Goal: Task Accomplishment & Management: Manage account settings

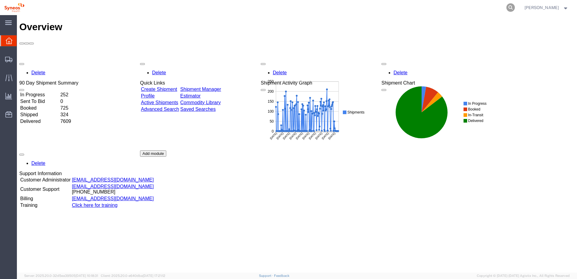
click at [514, 6] on icon at bounding box center [510, 7] width 8 height 8
click at [388, 5] on input "search" at bounding box center [414, 7] width 183 height 14
paste input "57048625"
type input "57048625"
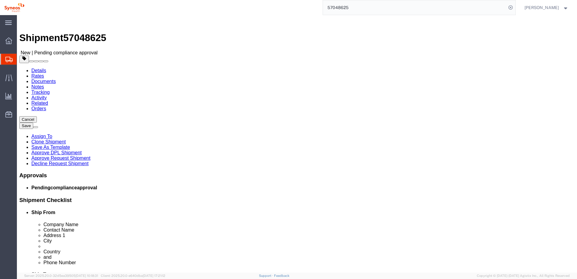
select select
select select "48843"
click link "Notes"
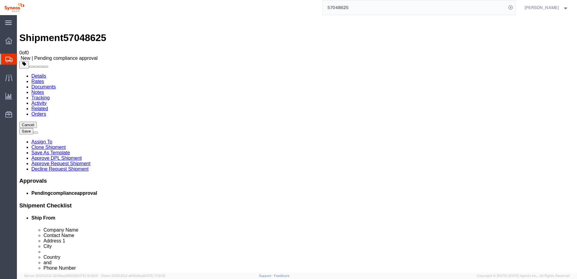
click at [38, 73] on link "Details" at bounding box center [38, 75] width 15 height 5
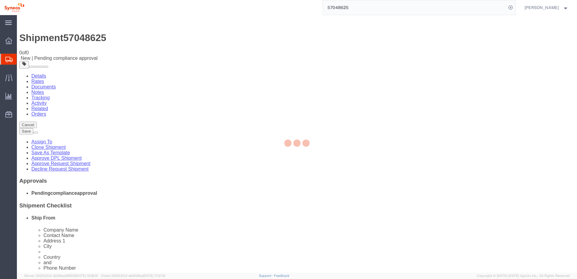
select select "48843"
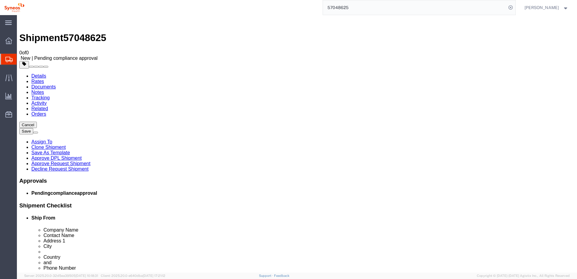
click link "Package Information"
click link "Approve Request Shipment"
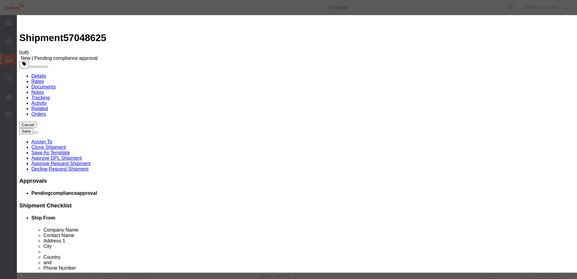
click button "Yes"
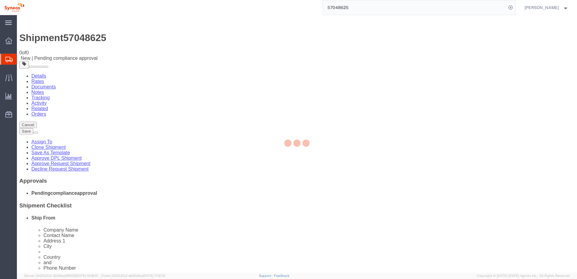
select select "48843"
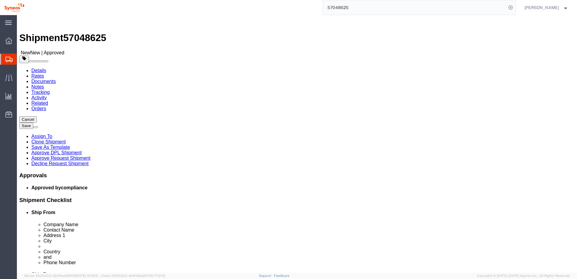
click link "Notes"
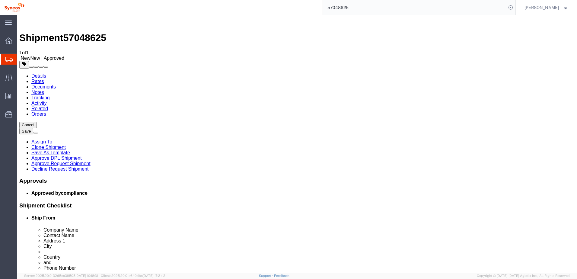
drag, startPoint x: 177, startPoint y: 162, endPoint x: 178, endPoint y: 166, distance: 4.1
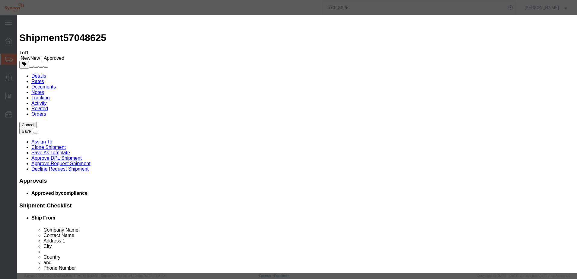
select select "APPROVAL"
select select "PUBLIC"
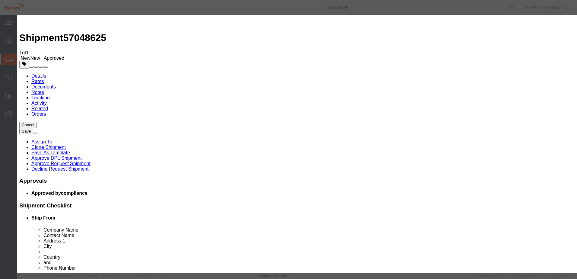
type textarea "Shipment has been approve. User can proceed."
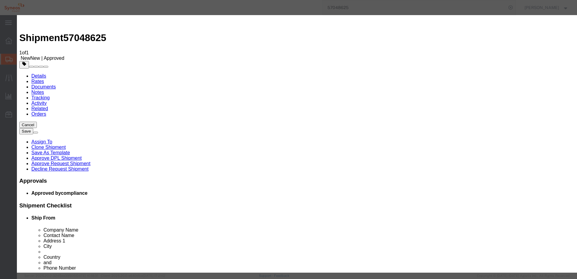
radio input "true"
paste input "[PERSON_NAME][EMAIL_ADDRESS][PERSON_NAME][DOMAIN_NAME]"
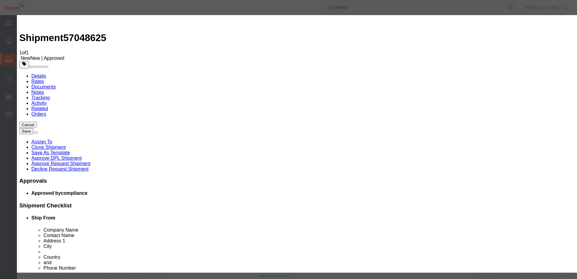
type input "[PERSON_NAME][EMAIL_ADDRESS][PERSON_NAME][DOMAIN_NAME]"
drag, startPoint x: 304, startPoint y: 96, endPoint x: 204, endPoint y: 96, distance: 99.8
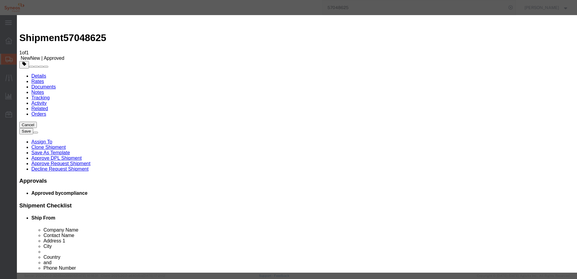
type textarea "Shipment has been approved. User can proceed."
paste textarea "Shipment has been approved. User can proceed."
type textarea "Hello, Agistix user. Shipment has been approved."
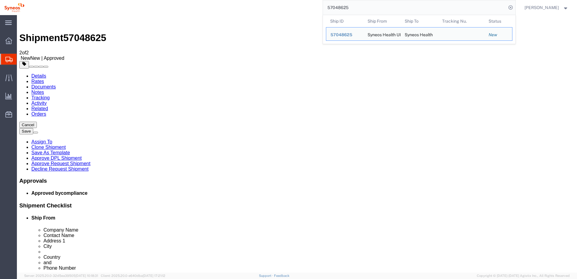
drag, startPoint x: 299, startPoint y: 2, endPoint x: 292, endPoint y: 4, distance: 7.2
click at [293, 3] on div "57048625 Ship ID Ship From Ship To Tracking Nu. Status Ship ID 57048625 Ship Fr…" at bounding box center [272, 7] width 487 height 15
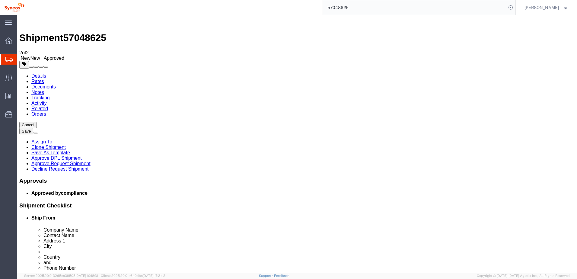
paste input "54833"
type input "57054833"
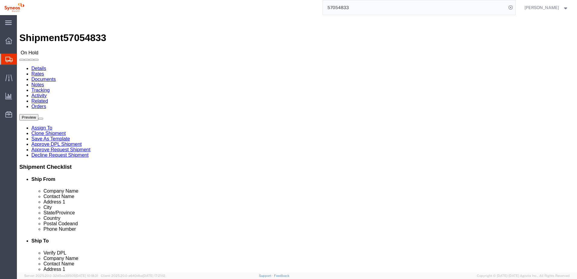
select select "59458"
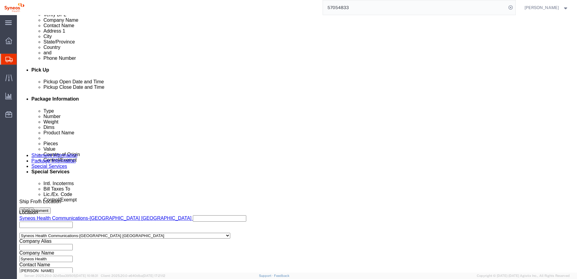
scroll to position [241, 0]
click icon
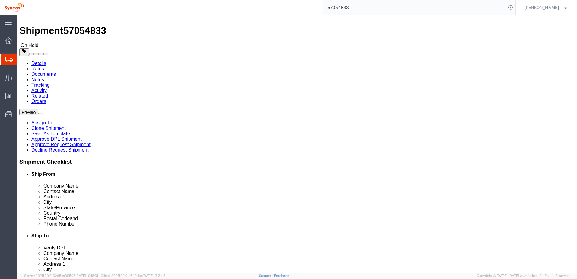
scroll to position [29, 0]
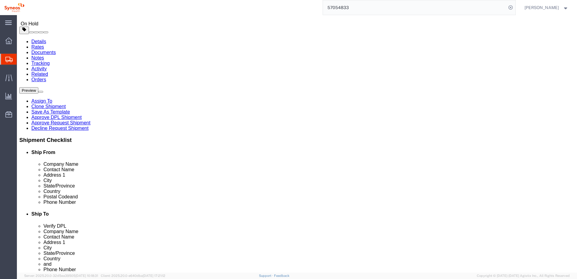
click link "Notes"
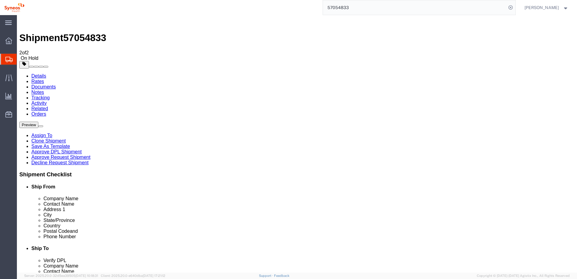
click at [39, 73] on link "Details" at bounding box center [38, 75] width 15 height 5
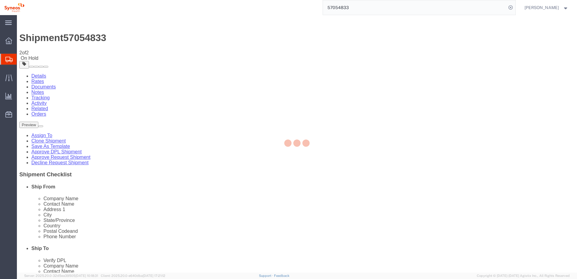
select select "59458"
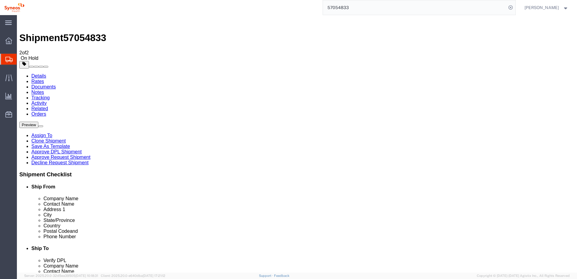
click link "Approve DPL Shipment"
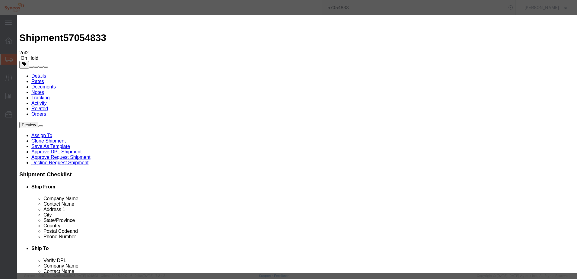
click button "Yes"
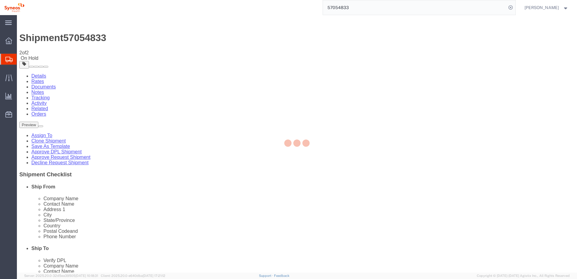
select select "59458"
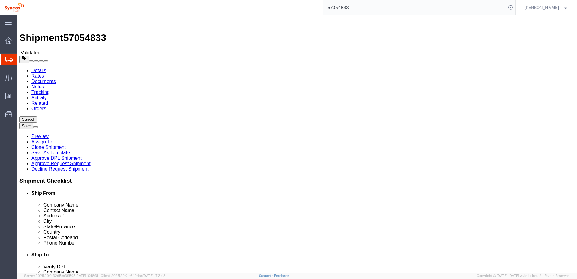
click link "Notes"
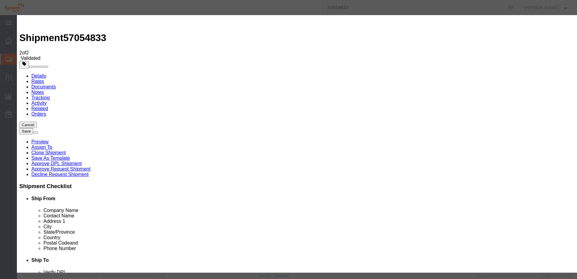
select select "APPROVAL"
select select "PUBLIC"
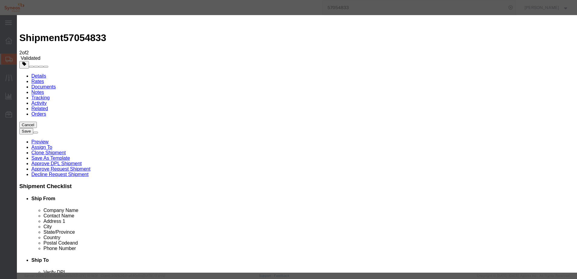
type textarea "DPL match has been reviewed and Agistix shipment is approved."
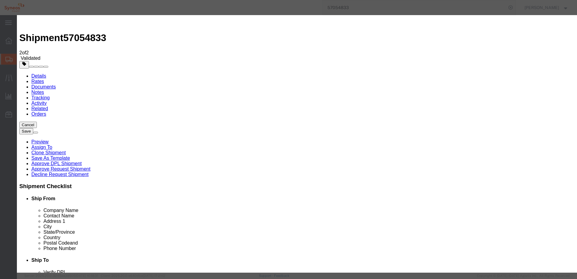
radio input "true"
paste input "[PERSON_NAME][EMAIL_ADDRESS][PERSON_NAME][DOMAIN_NAME]"
type input "[PERSON_NAME][EMAIL_ADDRESS][PERSON_NAME][DOMAIN_NAME]"
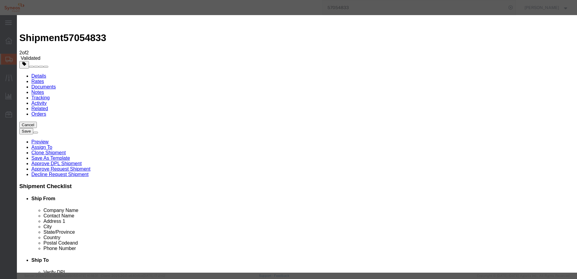
drag, startPoint x: 337, startPoint y: 101, endPoint x: 200, endPoint y: 100, distance: 136.9
paste textarea "DPL match has been reviewed and Agistix shipment is approved."
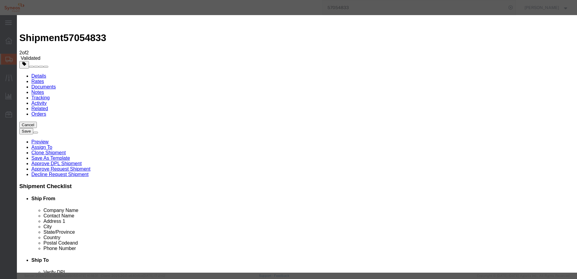
type textarea "DPL match has been reviewed and Agistix shipment is approved."
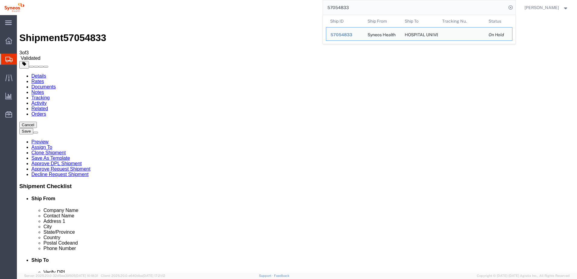
drag, startPoint x: 359, startPoint y: 11, endPoint x: 288, endPoint y: 10, distance: 70.9
click at [288, 8] on div "57054833 Ship ID Ship From Ship To Tracking Nu. Status Ship ID 57054833 Ship Fr…" at bounding box center [272, 7] width 487 height 15
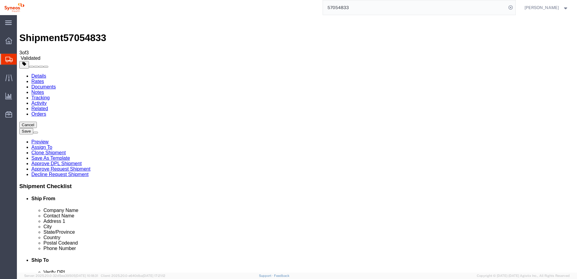
paste input "63124"
type input "57063124"
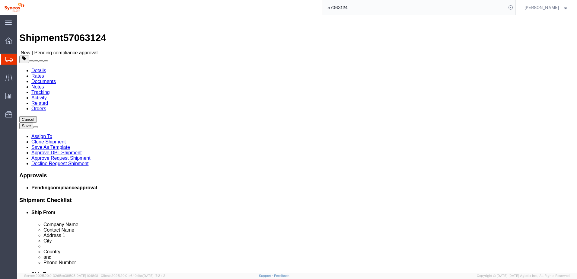
select select "63774"
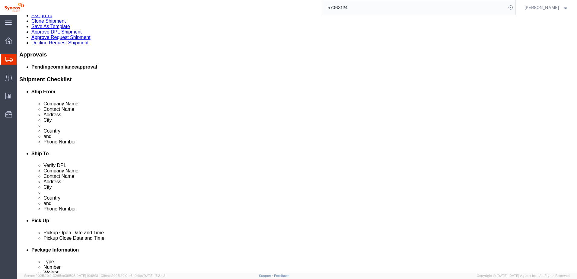
scroll to position [151, 0]
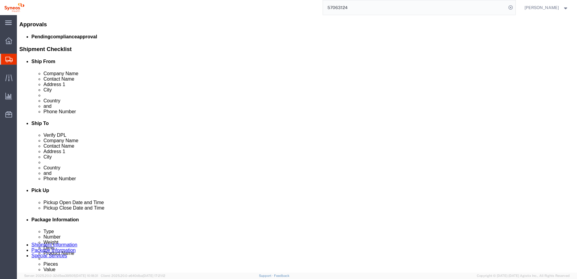
click link "Package Information"
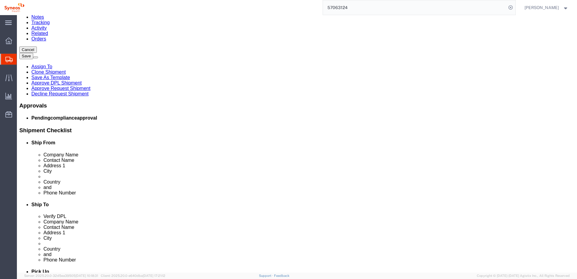
scroll to position [70, 0]
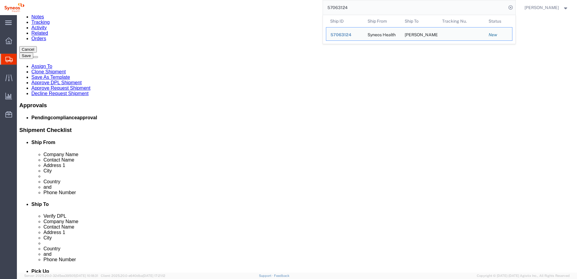
drag, startPoint x: 355, startPoint y: 8, endPoint x: 333, endPoint y: 6, distance: 22.7
click at [333, 5] on input "57063124" at bounding box center [414, 7] width 183 height 14
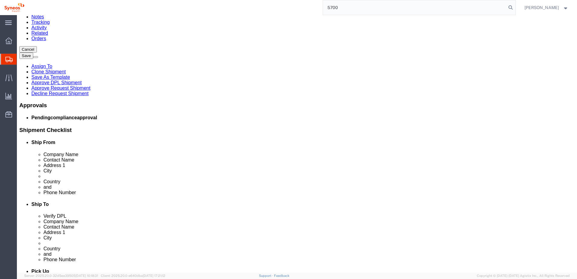
type input "57005"
drag, startPoint x: 346, startPoint y: 5, endPoint x: 322, endPoint y: 5, distance: 24.4
click at [322, 5] on div "57005" at bounding box center [272, 7] width 487 height 15
click dd "10.00 Each"
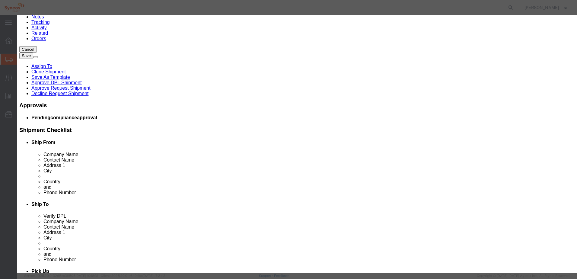
click input "IV bags cover"
drag, startPoint x: 202, startPoint y: 47, endPoint x: 169, endPoint y: 42, distance: 33.7
click div "Commodity library Product Name IV bags cover Pieces 10.00 Select Bag Barrels 10…"
click input "text"
click div "Commodity library"
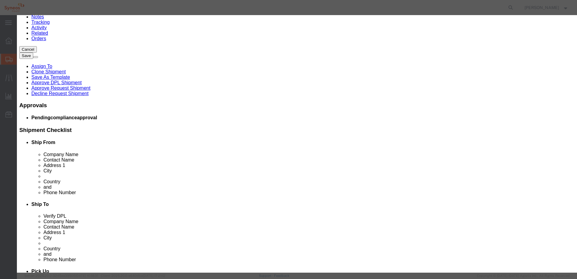
click button "Commodity library"
drag, startPoint x: 262, startPoint y: 17, endPoint x: 264, endPoint y: 12, distance: 5.8
click h3 "Select commodity"
click select "Search by Class Commodity Quantity Commodity Value Commodity Value Country Desc…"
select select "productName"
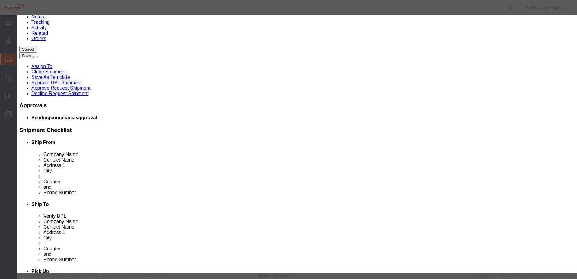
click select "Search by Class Commodity Quantity Commodity Value Commodity Value Country Desc…"
click input "text"
type input "bag"
click icon "button"
drag, startPoint x: 248, startPoint y: 15, endPoint x: 260, endPoint y: 85, distance: 70.3
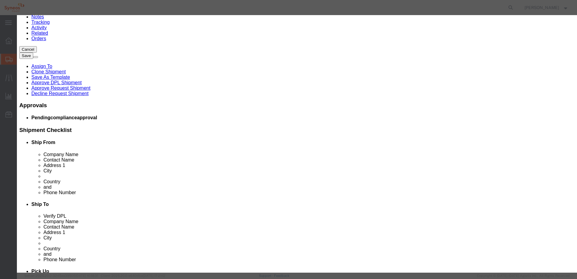
click h3 "Select commodity"
click button "Select"
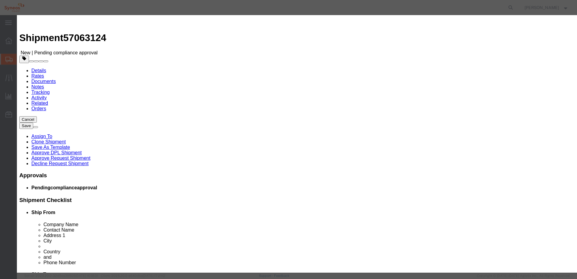
type input "3926.90.9989"
type input "EAR99"
select select "BIS"
type input "IV bag Cover - Medipack"
type textarea "Protective sleeve designed to shield & conceal intravenous (IV) bag"
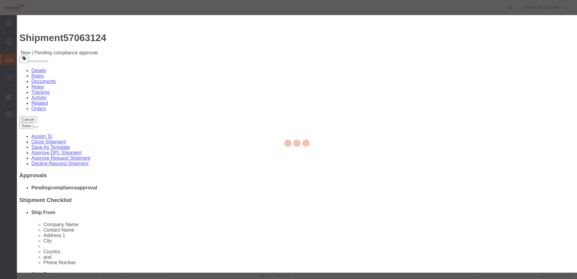
select select "NONE"
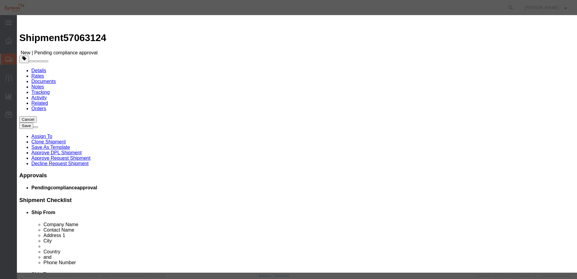
click input "text"
type input "10"
click input "text"
type input "1053"
click select "Select ADP AED AFN ALL AMD AOA ARS ATS AUD AWG AZN BAM BBD BDT BGL BGN BHD BIF …"
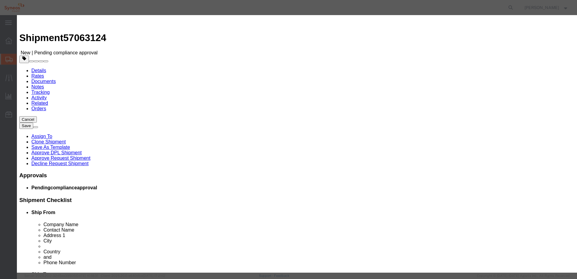
click select "Select ADP AED AFN ALL AMD AOA ARS ATS AUD AWG AZN BAM BBD BDT BGL BGN BHD BIF …"
click label "Description"
click button "Save & Close"
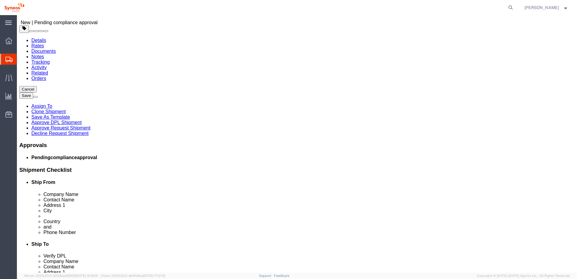
scroll to position [60, 0]
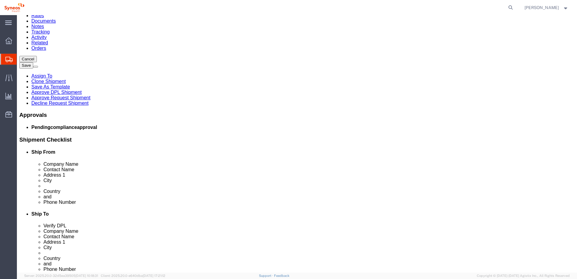
click dd "585.00 RSD"
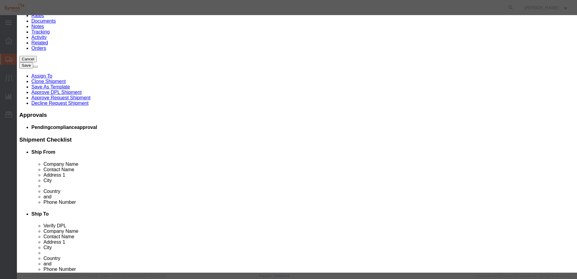
drag, startPoint x: 203, startPoint y: 46, endPoint x: 162, endPoint y: 41, distance: 41.7
click div "Commodity library Product Name Bubble Wrap Pieces 1.00 Select Bag Barrels 100Bo…"
click button "Commodity library"
click input "text"
type input "bubble"
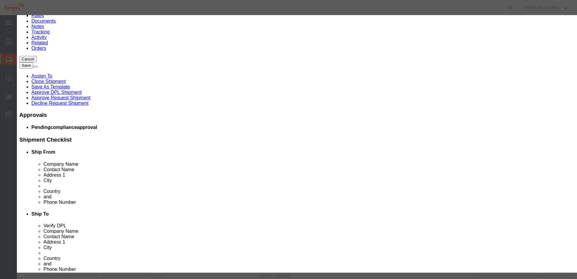
click select "Search by Class Commodity Quantity Commodity Value Commodity Value Country Desc…"
select select "productName"
click select "Search by Class Commodity Quantity Commodity Value Commodity Value Country Desc…"
click icon "button"
drag, startPoint x: 134, startPoint y: 61, endPoint x: 214, endPoint y: 63, distance: 80.2
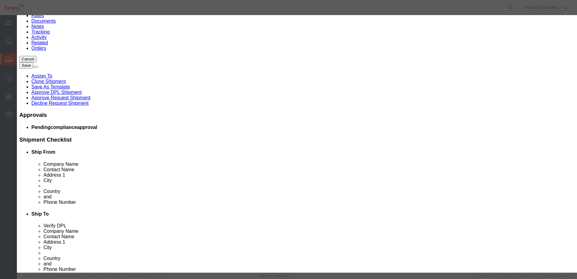
click div "Select commodity Search by Class Commodity Quantity Commodity Value Commodity V…"
drag, startPoint x: 226, startPoint y: 21, endPoint x: 257, endPoint y: 105, distance: 89.5
click h3 "Select commodity"
click button "Select"
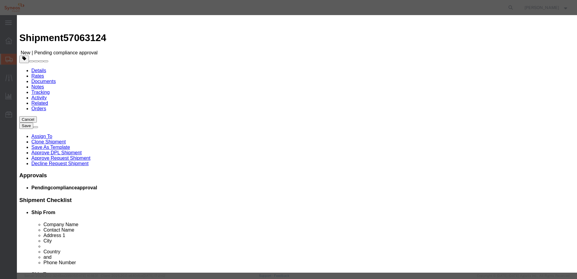
type input "3923.90.0080"
type input "EAR99"
select select "BIS"
type input "Bubble Wrap"
type textarea "Bubble wrap used for shipping, storage and handling items"
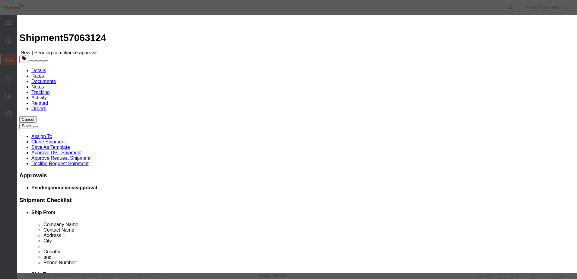
select select "NLR"
click input "text"
type input "1"
click input "text"
type input "585.00"
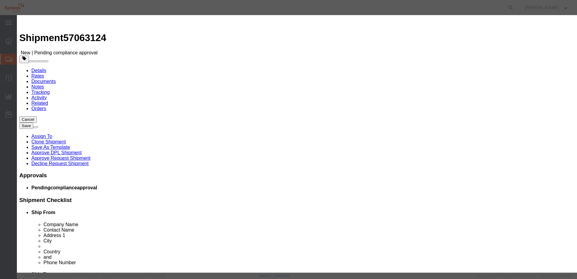
scroll to position [90, 0]
click button "Save & Close"
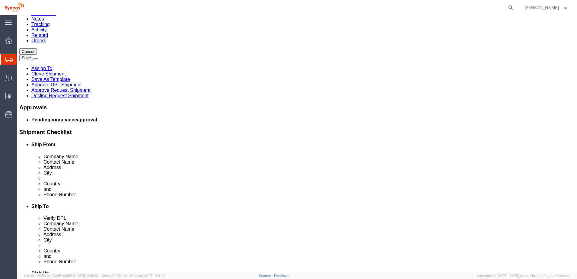
scroll to position [70, 0]
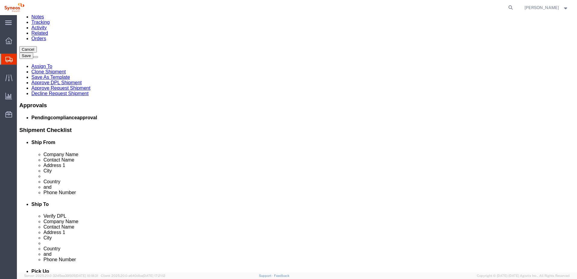
click dd "10.00 Each"
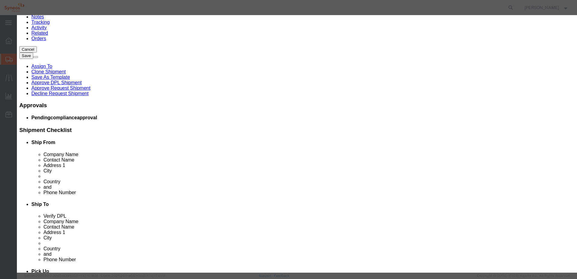
click input "Temper evident seals"
click button "Commodity library"
click input "text"
type input "tamper"
click button "button"
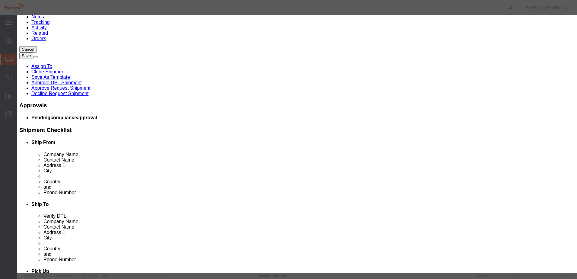
click select "Search by Class Commodity Quantity Commodity Value Commodity Value Country Desc…"
select select "productName"
click select "Search by Class Commodity Quantity Commodity Value Commodity Value Country Desc…"
click icon "button"
click button "Select"
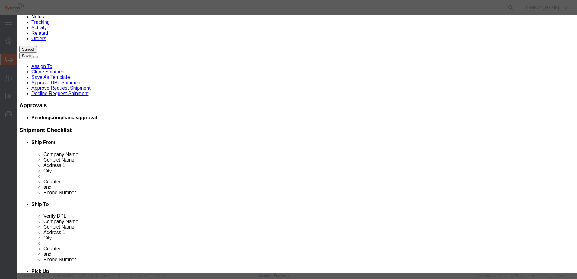
scroll to position [0, 0]
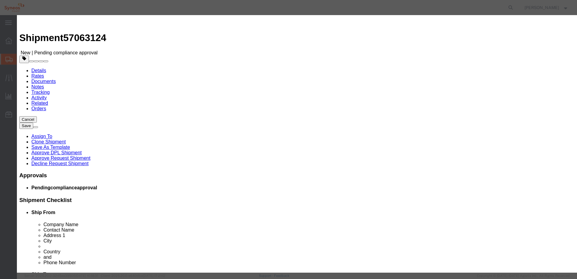
type input "1"
type input "3919.90.5060"
type input "EAR99"
select select "BIS"
type input "Tamper-evident Seals"
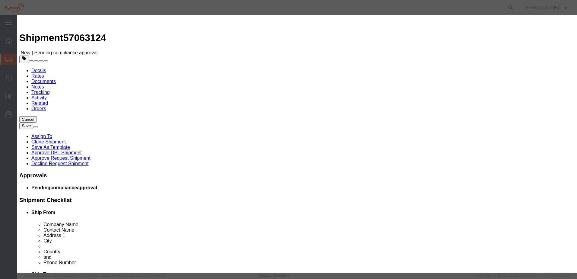
type textarea "Used to indicate tampering of sealed item."
select select "NLR"
click input "1"
type input "10"
click input "text"
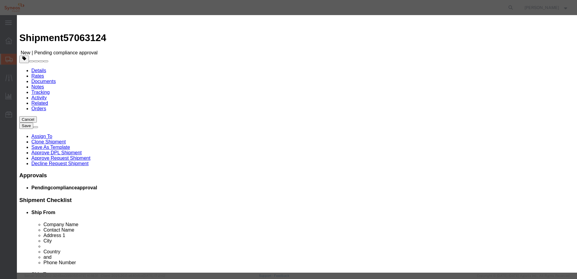
type input "176.00"
click label "GL Reference"
click button "Save & Close"
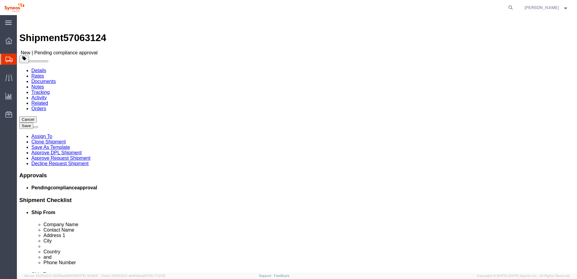
click div "Previous Continue"
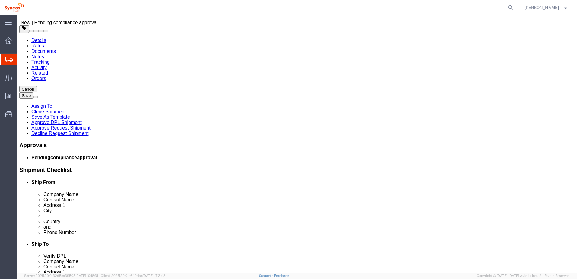
click button "Continue"
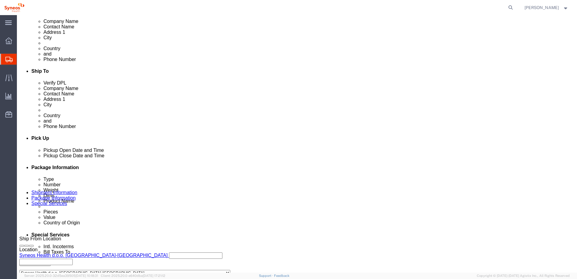
scroll to position [211, 0]
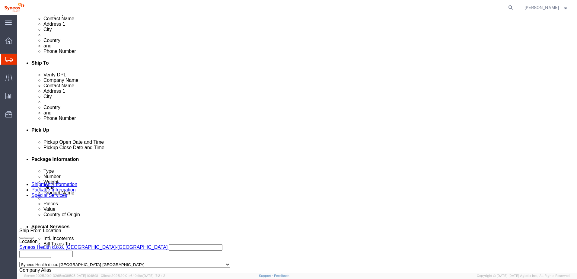
click link "Shipment Information"
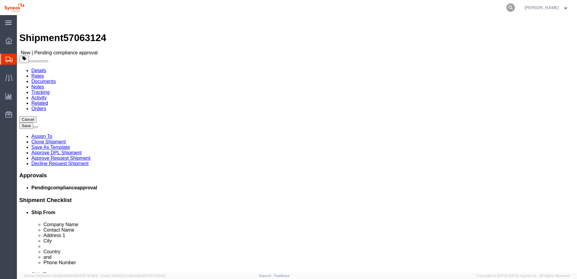
click at [514, 6] on icon at bounding box center [510, 7] width 8 height 8
click at [417, 11] on input "search" at bounding box center [414, 7] width 183 height 14
paste input "57063435"
type input "57063435"
select select "66391"
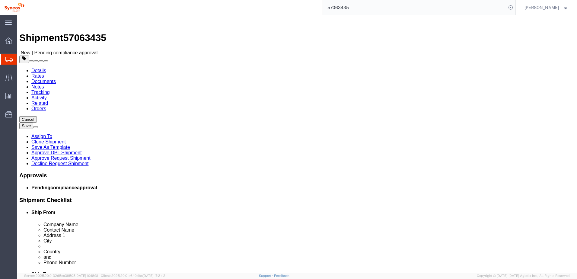
click link "Approve Request Shipment"
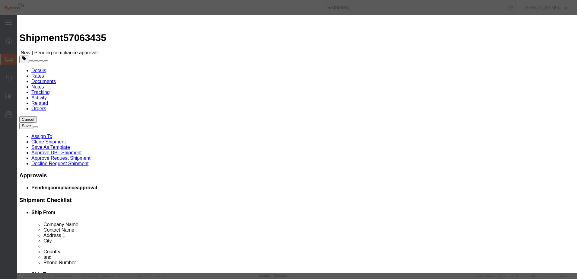
click button "Yes"
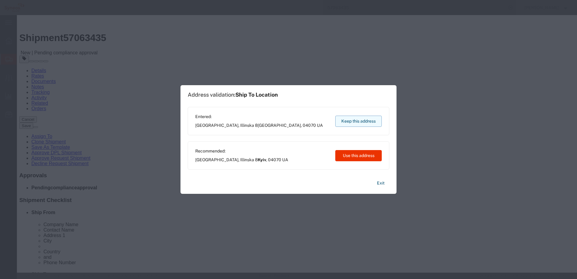
click at [365, 122] on button "Keep this address" at bounding box center [358, 120] width 46 height 11
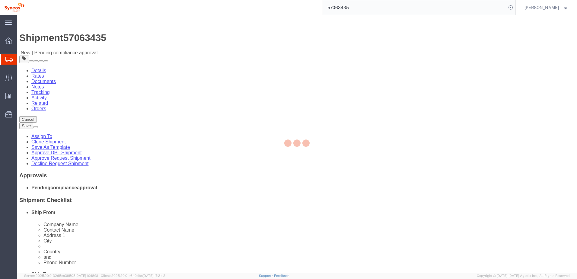
select select "66391"
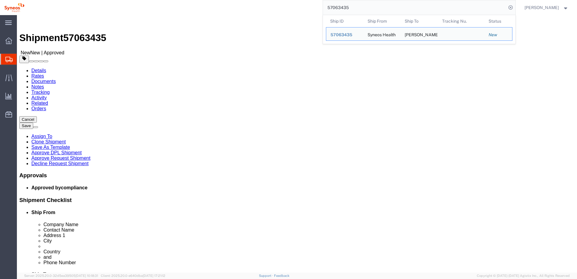
click at [360, 8] on input "57063435" at bounding box center [414, 7] width 183 height 14
drag, startPoint x: 361, startPoint y: 8, endPoint x: 332, endPoint y: 10, distance: 28.4
click at [332, 10] on input "57063435" at bounding box center [414, 7] width 183 height 14
paste input "4"
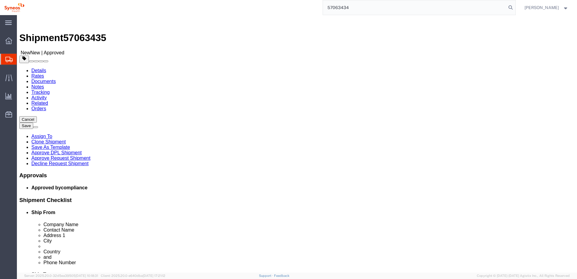
type input "57063434"
select select "66391"
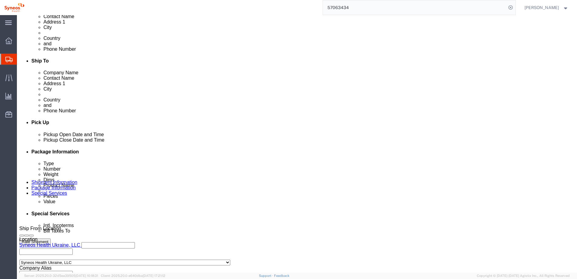
scroll to position [261, 0]
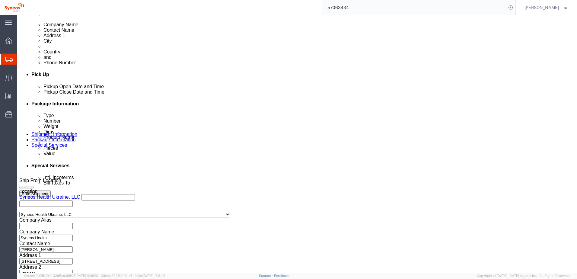
click button "Continue"
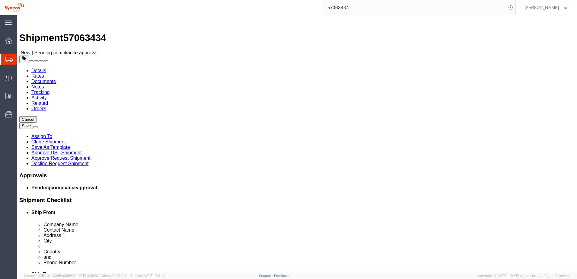
click link "Approve Request Shipment"
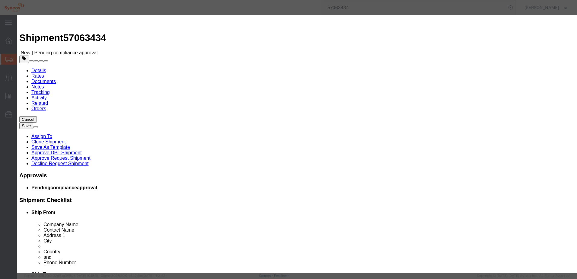
click button "Yes"
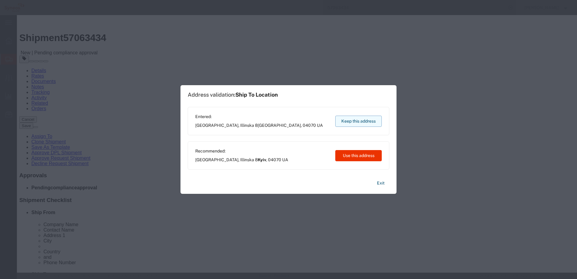
click at [376, 123] on button "Keep this address" at bounding box center [358, 120] width 46 height 11
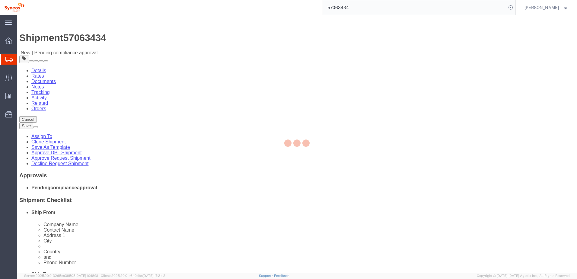
select select "66391"
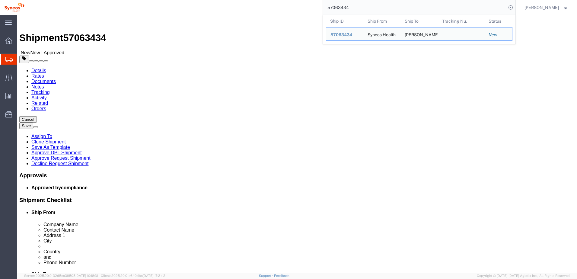
drag, startPoint x: 350, startPoint y: 7, endPoint x: 302, endPoint y: 3, distance: 48.7
click at [302, 3] on div "57063434 Ship ID Ship From Ship To Tracking Nu. Status Ship ID 57063434 Ship Fr…" at bounding box center [272, 7] width 487 height 15
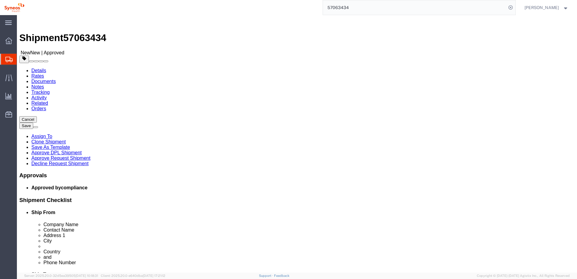
paste input "12"
type input "57063124"
select select "63774"
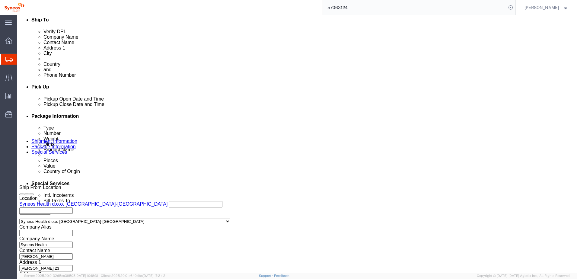
scroll to position [261, 0]
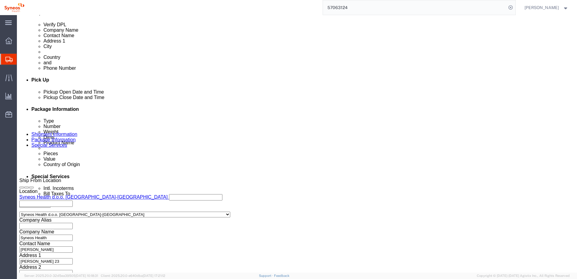
click div "Previous Continue"
click button "Continue"
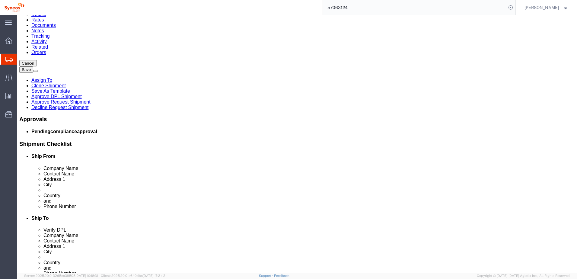
scroll to position [70, 0]
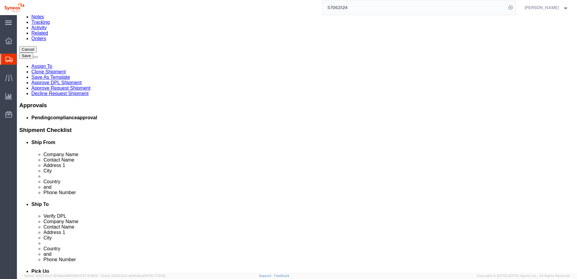
click link "Approve Request Shipment"
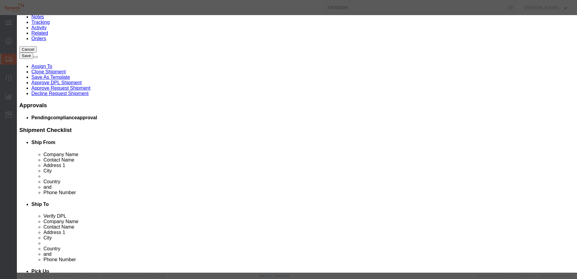
click button "Yes"
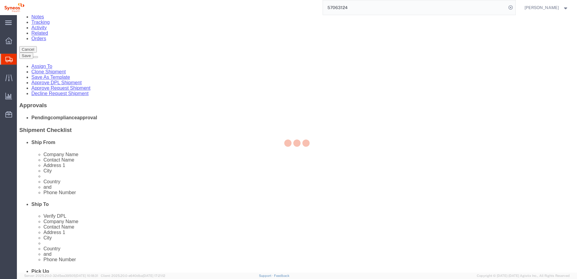
select select "63774"
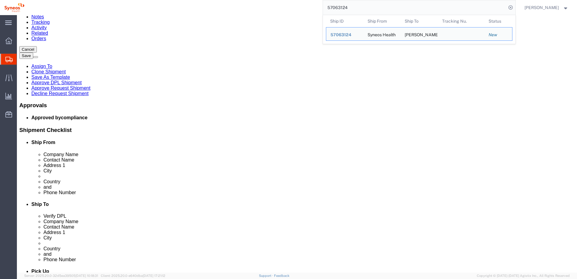
drag, startPoint x: 354, startPoint y: 9, endPoint x: 319, endPoint y: 10, distance: 34.4
click at [319, 10] on div "57063124 Ship ID Ship From Ship To Tracking Nu. Status Ship ID 57063124 Ship Fr…" at bounding box center [272, 7] width 487 height 15
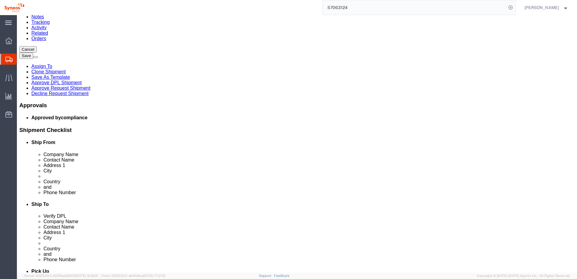
paste input "43"
type input "57063434"
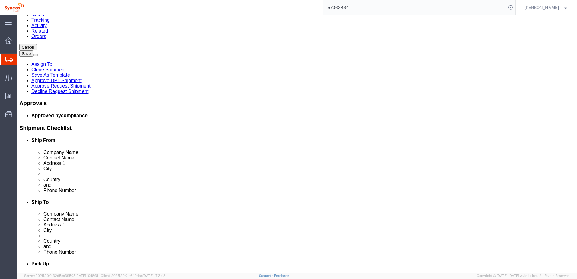
select select "66391"
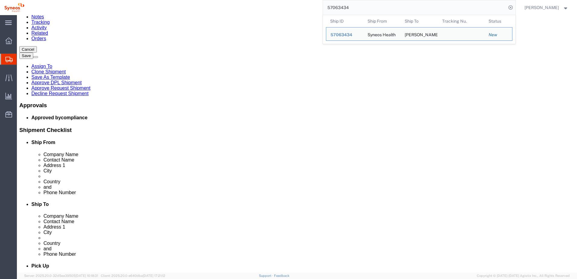
drag, startPoint x: 356, startPoint y: 10, endPoint x: 331, endPoint y: 11, distance: 25.1
click at [331, 11] on input "57063434" at bounding box center [414, 7] width 183 height 14
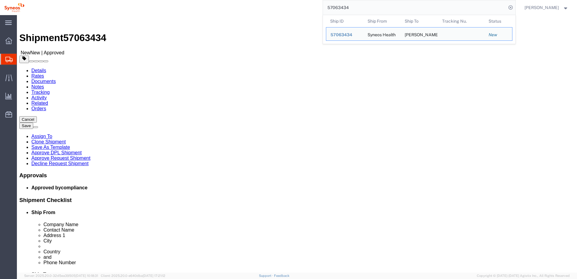
drag, startPoint x: 369, startPoint y: 8, endPoint x: 321, endPoint y: 5, distance: 48.3
click at [321, 5] on div "57063434 Ship ID Ship From Ship To Tracking Nu. Status Ship ID 57063434 Ship Fr…" at bounding box center [272, 7] width 487 height 15
paste input "07568"
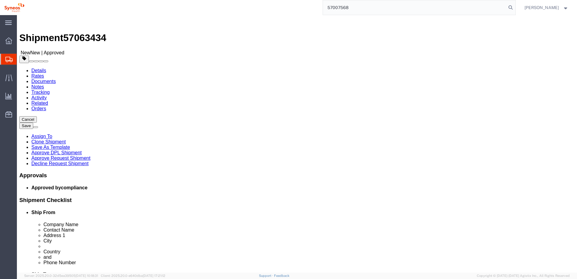
type input "57007568"
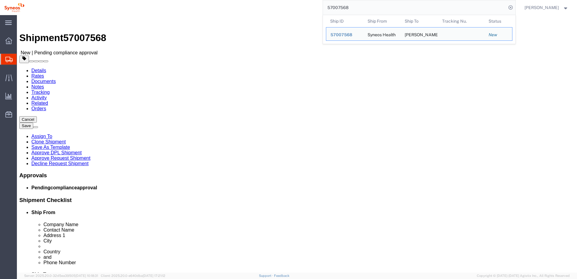
click link "Package Information"
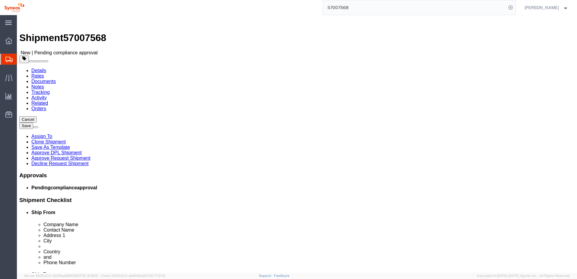
click span "button"
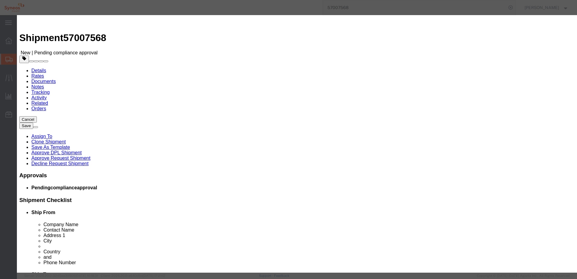
click button "Yes"
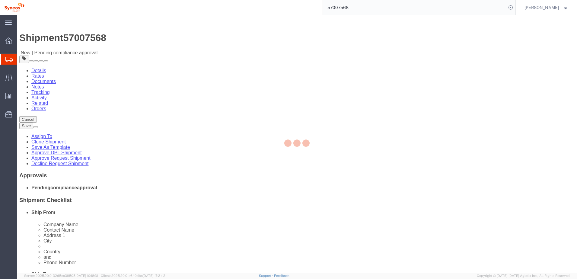
select select "SBX"
select select "CBOX"
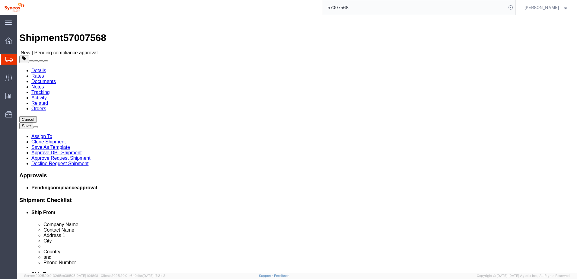
click span "button"
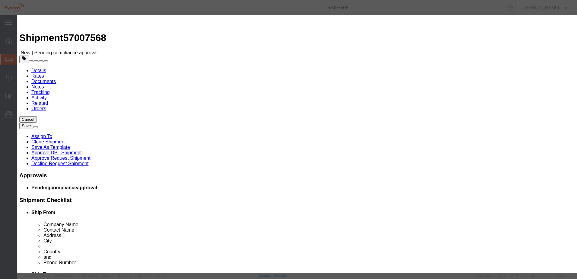
click button "Yes"
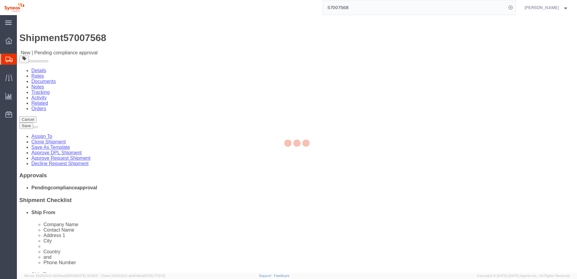
select select "SBX"
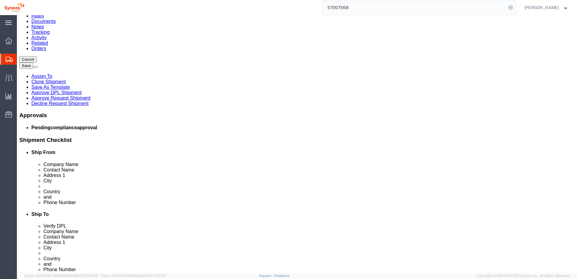
scroll to position [60, 0]
click dd "105.00 RSD"
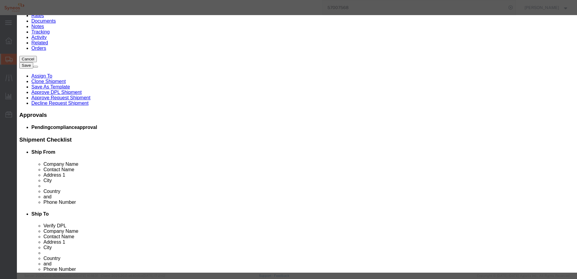
click button "Commodity library"
click input "text"
click select "Search by Class Commodity Quantity Commodity Value Commodity Value Country Desc…"
select select "productName"
click select "Search by Class Commodity Quantity Commodity Value Commodity Value Country Desc…"
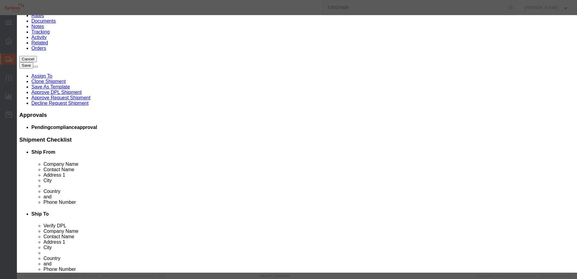
click input "text"
type input "bag"
click button "button"
drag, startPoint x: 229, startPoint y: 16, endPoint x: 280, endPoint y: -2, distance: 54.9
click html "Shipment 57007568 New | Pending compliance approval Details Rates Documents Not…"
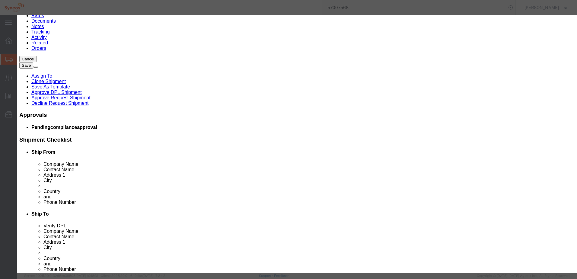
click button "Select"
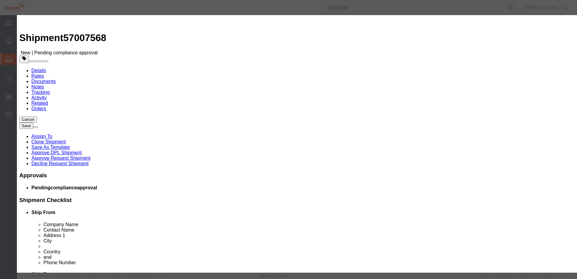
select select "EA"
type input "3926.90.9989"
type input "EAR99"
select select "BIS"
type input "IV bag Cover - Medipack"
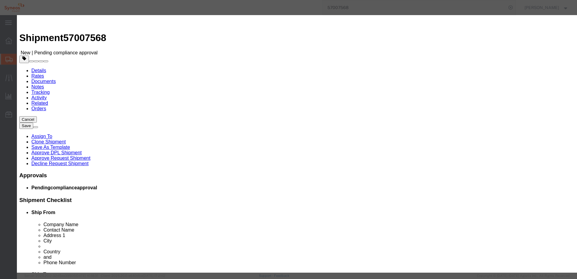
type textarea "Protective sleeve designed to shield & conceal intravenous (IV) bag"
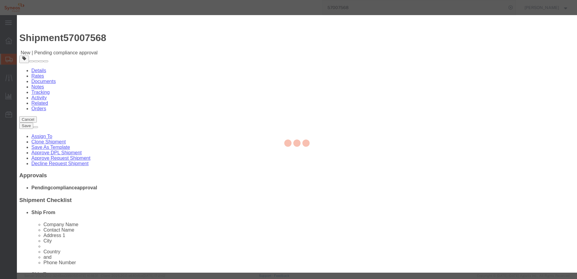
select select "NONE"
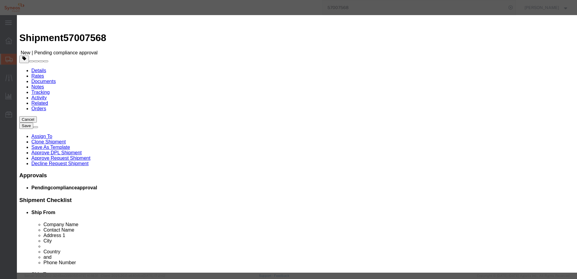
click input "text"
type input "10"
click input "text"
type input "105"
click div "Commodity library"
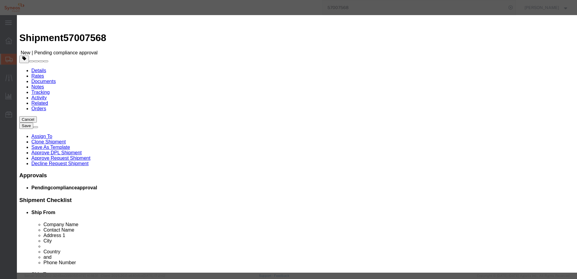
click button "Save & Close"
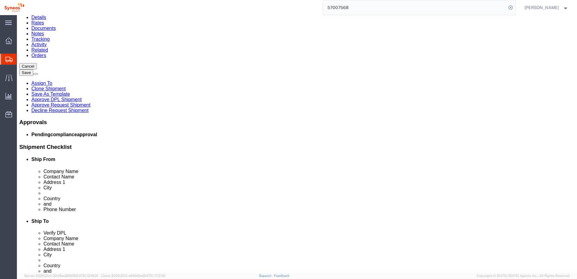
scroll to position [60, 0]
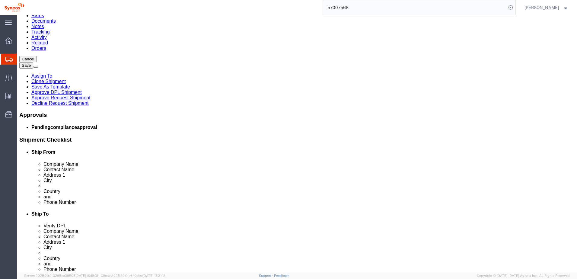
click dd "1.00 Each"
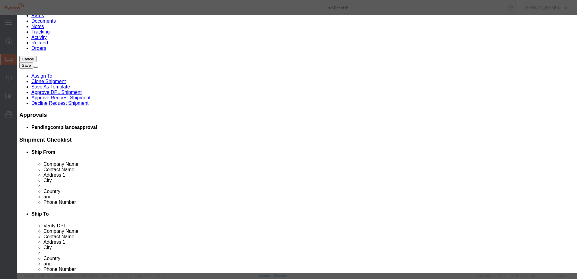
click input "Bubble Wrap"
click button "Commodity library"
click input "text"
type input "bubble"
click icon "button"
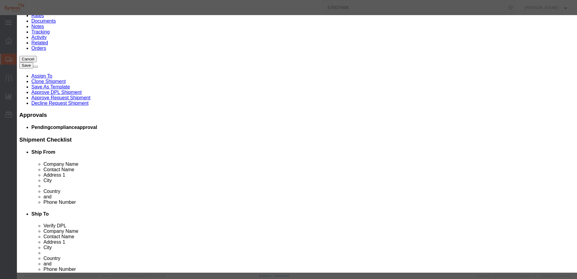
click div "Search by Class Commodity Quantity Commodity Value Commodity Value Country Desc…"
click select "Search by Class Commodity Quantity Commodity Value Commodity Value Country Desc…"
select select "productName"
click select "Search by Class Commodity Quantity Commodity Value Commodity Value Country Desc…"
click div "bubble"
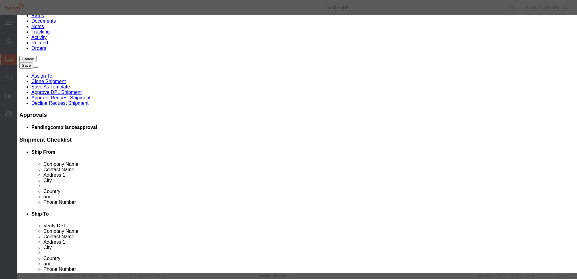
click button "button"
click button "Select"
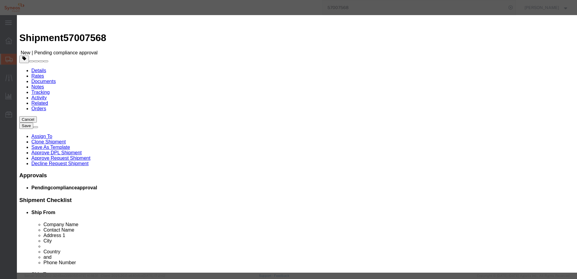
select select "CN"
type input "3923.90.0080"
type input "EAR99"
select select "BIS"
type textarea "Bubble wrap used for shipping, storage and handling items"
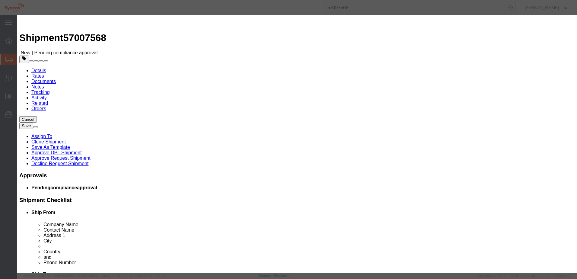
select select "NLR"
click input "text"
type input "1"
click input "text"
type input "585"
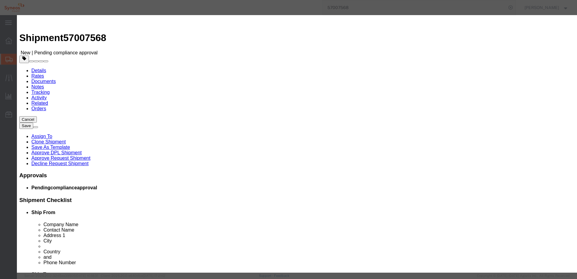
click div "Product Name Bubble Wrap Pieces 1 Select Bag Barrels 100Board Feet Bottle Box B…"
click button "Save & Close"
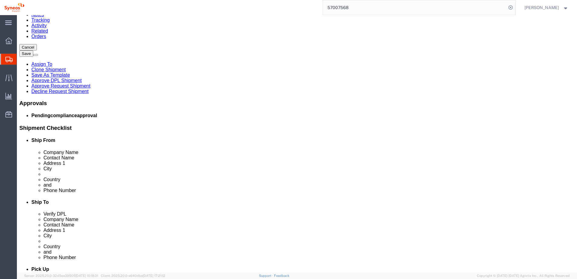
scroll to position [89, 0]
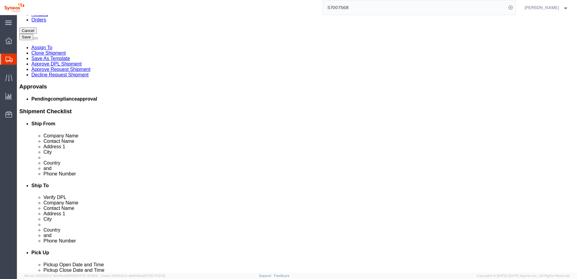
click dd "10.00 Each"
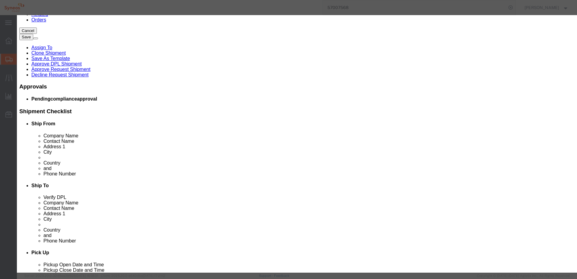
click button "Commodity library"
drag, startPoint x: 169, startPoint y: 33, endPoint x: 169, endPoint y: 36, distance: 3.3
click select "Search by Class Commodity Quantity Commodity Value Commodity Value Country Desc…"
select select "productName"
click select "Search by Class Commodity Quantity Commodity Value Commodity Value Country Desc…"
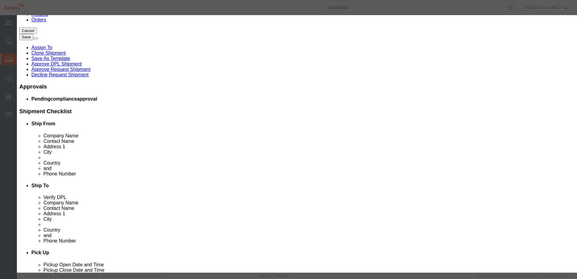
click input "text"
type input "tamper"
click button "button"
click button "Select"
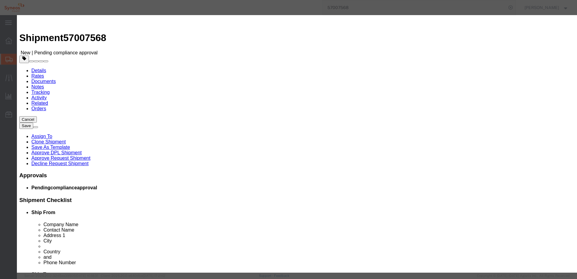
type input "1"
type input "3919.90.5060"
type input "EAR99"
select select "BIS"
type input "Tamper-evident Seals"
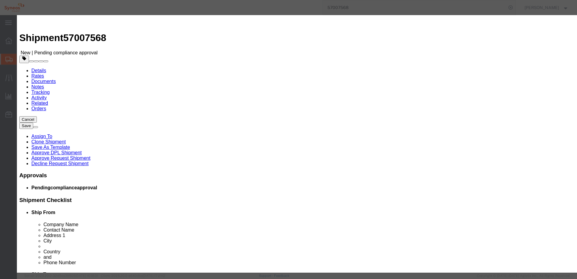
type textarea "Used to indicate tampering of sealed item."
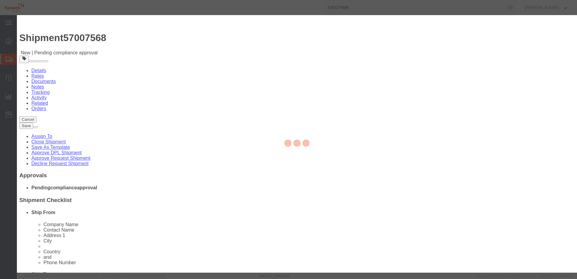
select select "NLR"
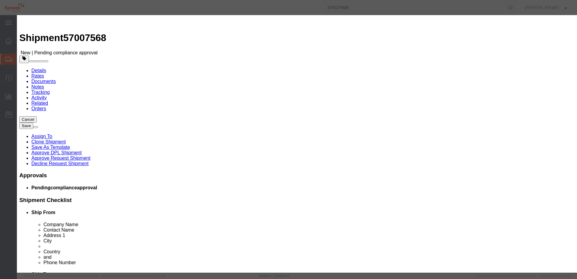
click input "1"
type input "10"
click input "text"
type input "175"
click h3 "Edit content"
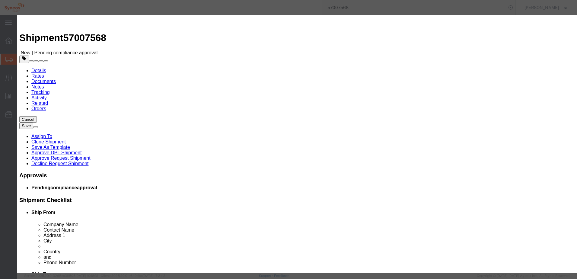
click button "Save & Close"
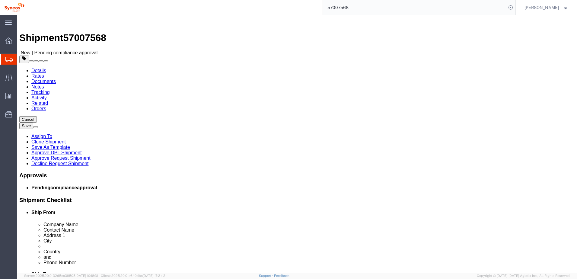
click div "1 x Small Box Package Type Select Bale(s) Basket(s) Bolt(s) Bottle(s) Buckets B…"
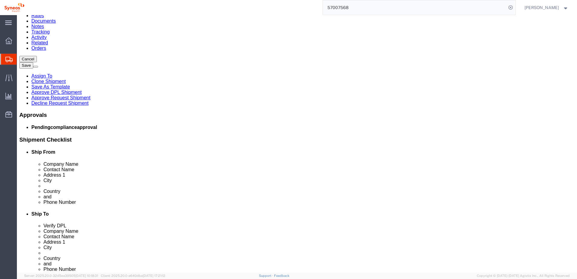
scroll to position [89, 0]
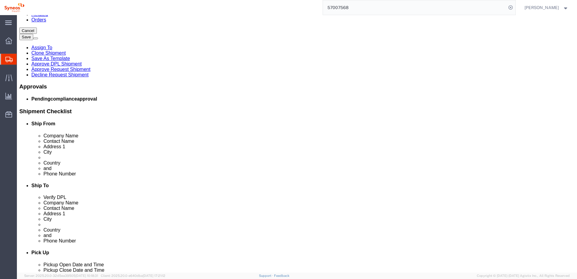
click div "Previous Continue"
click button "Continue"
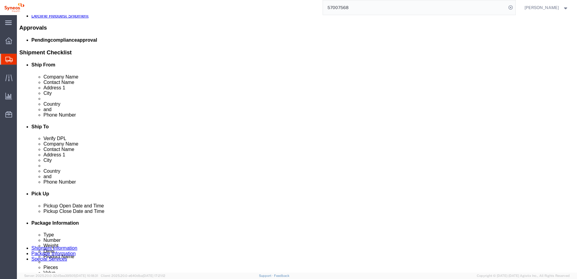
scroll to position [137, 0]
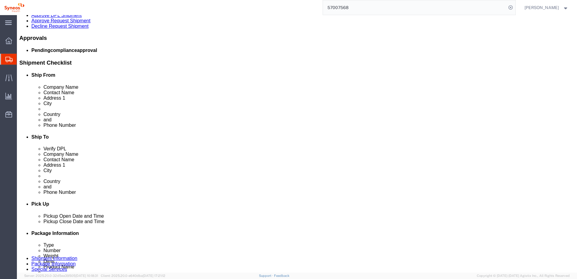
click link "Approve Request Shipment"
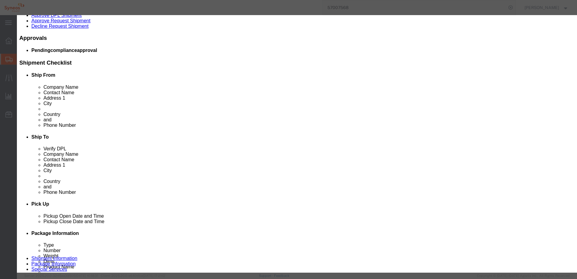
click button "Yes"
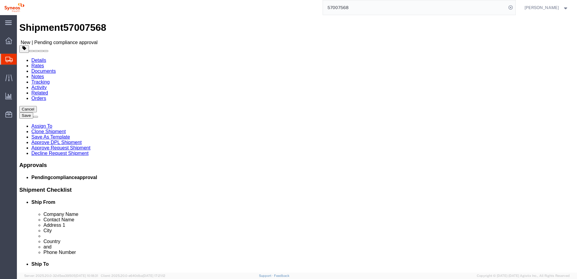
scroll to position [0, 0]
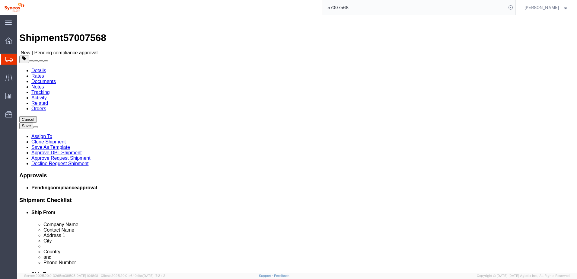
click link "Shipment Information"
click input "Ship To Location / Postal Code : This field is required."
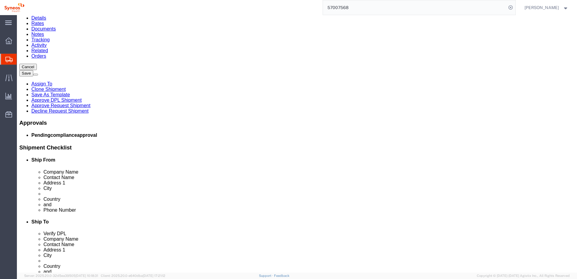
scroll to position [60, 0]
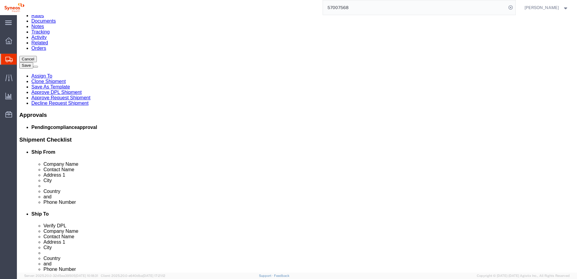
type input "08908"
click link "Approve Request Shipment"
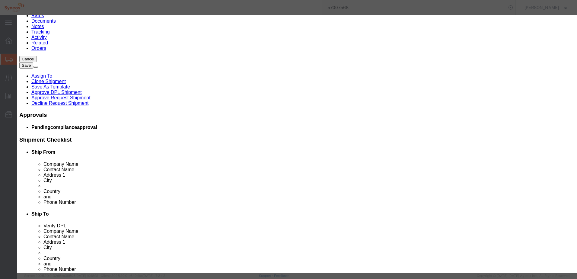
click button "Yes"
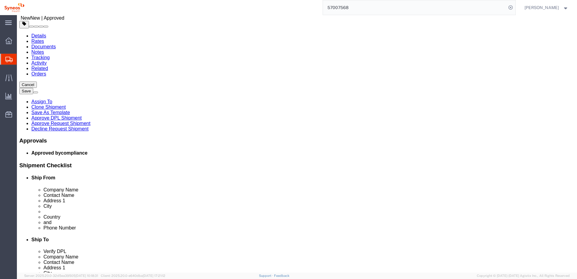
scroll to position [0, 0]
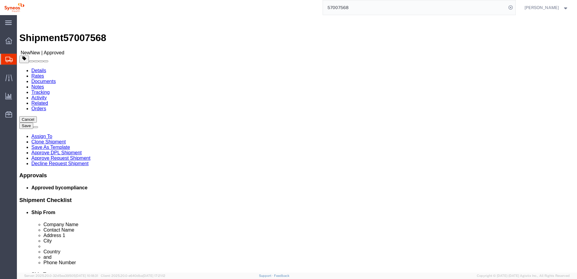
click link "Notes"
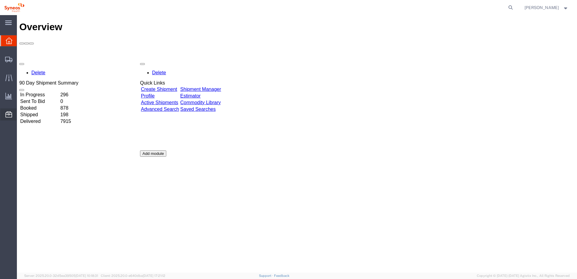
click at [0, 0] on span "Commodity Library" at bounding box center [0, 0] width 0 height 0
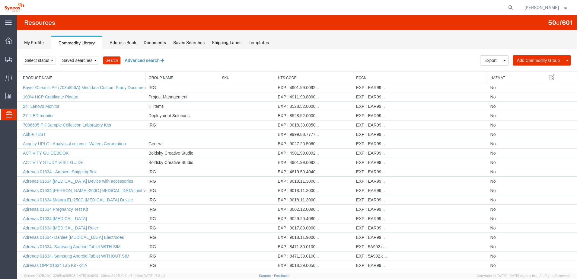
click at [133, 59] on button "Advanced search" at bounding box center [144, 60] width 49 height 10
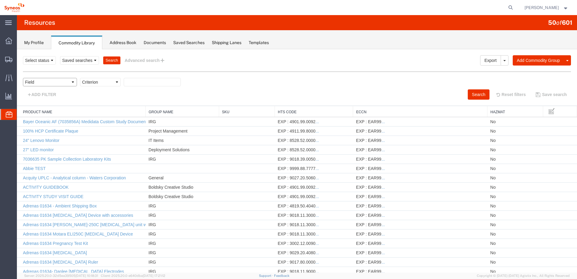
click at [46, 84] on select "Field Class Commodity Category Commodity Group Commodity Quantity Commodity Val…" at bounding box center [50, 82] width 54 height 8
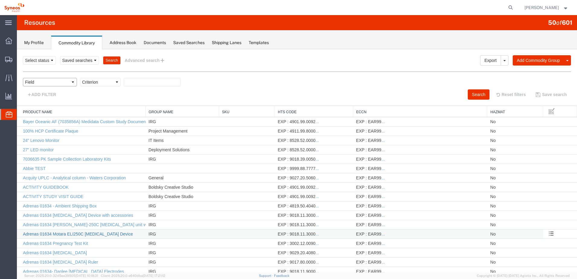
select select "productName"
click at [23, 78] on select "Field Class Commodity Category Commodity Group Commodity Quantity Commodity Val…" at bounding box center [50, 82] width 54 height 8
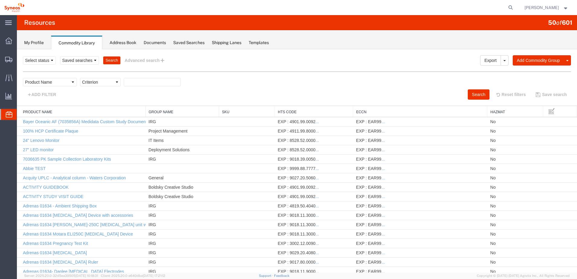
click at [112, 81] on select "Criterion contains does not contain is is blank is not blank starts with" at bounding box center [100, 82] width 41 height 8
select select "contains"
click at [80, 78] on select "Criterion contains does not contain is is blank is not blank starts with" at bounding box center [100, 82] width 41 height 8
click at [139, 81] on input "text" at bounding box center [152, 82] width 57 height 8
click at [473, 95] on button "Search" at bounding box center [478, 94] width 22 height 10
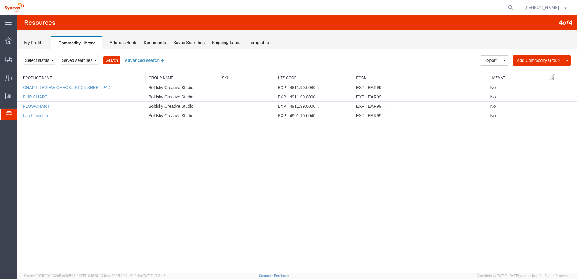
click at [152, 61] on button "Advanced search" at bounding box center [144, 60] width 49 height 10
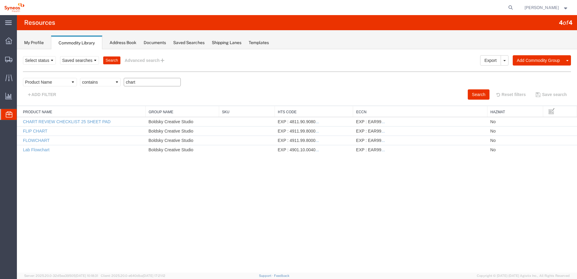
drag, startPoint x: 138, startPoint y: 83, endPoint x: 110, endPoint y: 80, distance: 27.9
click at [110, 79] on div "Field Class Commodity Category Commodity Group Commodity Quantity Commodity Val…" at bounding box center [297, 83] width 548 height 11
click at [480, 95] on button "Search" at bounding box center [478, 94] width 22 height 10
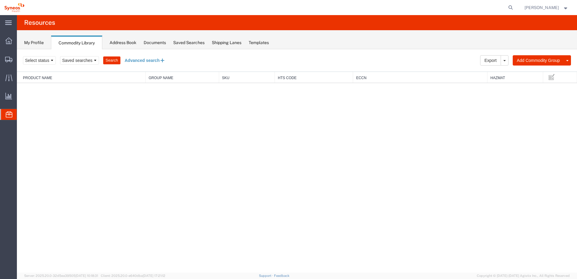
click at [152, 61] on button "Advanced search" at bounding box center [144, 60] width 49 height 10
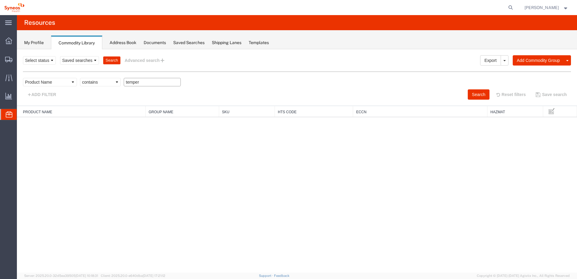
drag, startPoint x: 146, startPoint y: 84, endPoint x: 125, endPoint y: 81, distance: 20.7
click at [126, 81] on input "temper" at bounding box center [152, 82] width 57 height 8
click at [473, 94] on button "Search" at bounding box center [478, 94] width 22 height 10
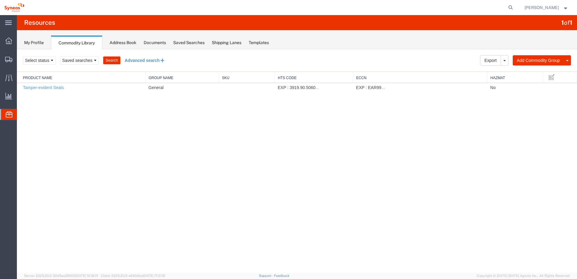
click at [143, 62] on button "Advanced search" at bounding box center [144, 60] width 49 height 10
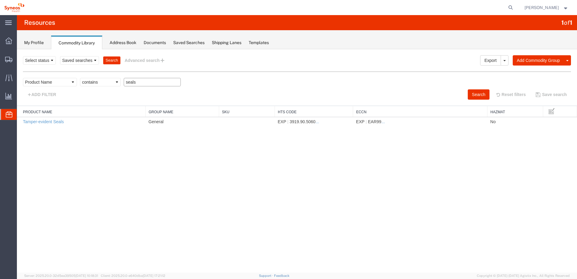
drag, startPoint x: 140, startPoint y: 84, endPoint x: 108, endPoint y: 82, distance: 31.4
click at [108, 82] on div "Field Class Commodity Category Commodity Group Commodity Quantity Commodity Val…" at bounding box center [297, 83] width 548 height 11
click at [474, 90] on button "Search" at bounding box center [478, 94] width 22 height 10
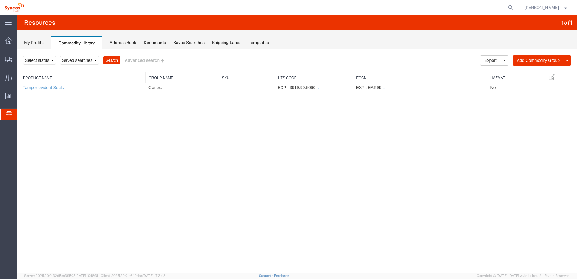
click at [147, 59] on div at bounding box center [297, 160] width 560 height 223
click at [145, 62] on button "Advanced search" at bounding box center [144, 60] width 49 height 10
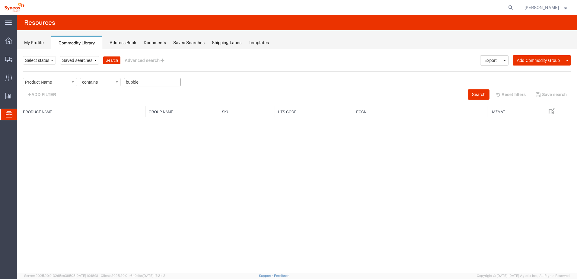
drag, startPoint x: 141, startPoint y: 83, endPoint x: 122, endPoint y: 80, distance: 19.2
click at [122, 80] on div "Field Class Commodity Category Commodity Group Commodity Quantity Commodity Val…" at bounding box center [297, 83] width 548 height 11
type input "wrapp"
click at [475, 92] on button "Search" at bounding box center [478, 94] width 22 height 10
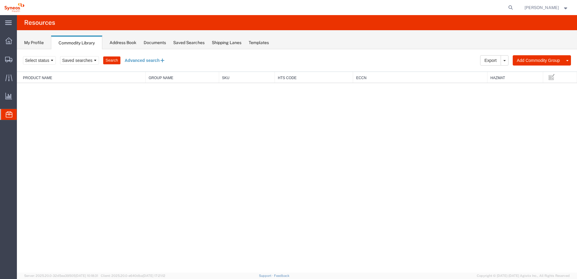
click at [156, 61] on button "Advanced search" at bounding box center [144, 60] width 49 height 10
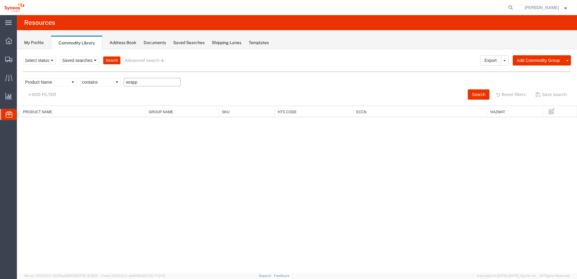
drag, startPoint x: 156, startPoint y: 85, endPoint x: 124, endPoint y: 82, distance: 31.5
click at [124, 82] on input "wrapp" at bounding box center [152, 82] width 57 height 8
click at [477, 95] on button "Search" at bounding box center [478, 94] width 22 height 10
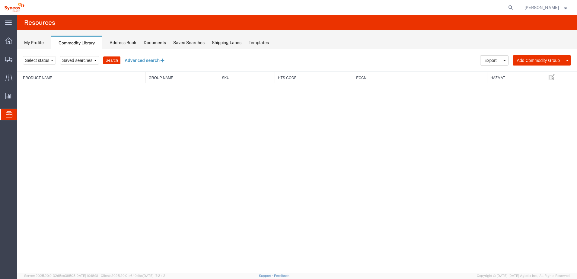
click at [154, 62] on button "Advanced search" at bounding box center [144, 60] width 49 height 10
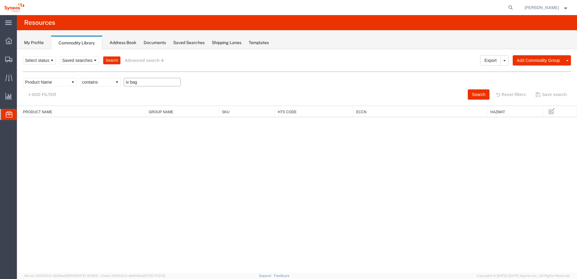
drag, startPoint x: 130, startPoint y: 83, endPoint x: 89, endPoint y: 81, distance: 41.1
click at [89, 80] on div "Field Class Commodity Category Commodity Group Commodity Quantity Commodity Val…" at bounding box center [297, 83] width 548 height 11
type input "bag"
click at [471, 92] on button "Search" at bounding box center [478, 94] width 22 height 10
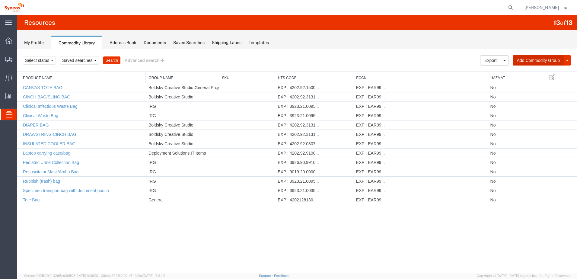
click at [529, 60] on button "Add Commodity Group" at bounding box center [537, 60] width 51 height 10
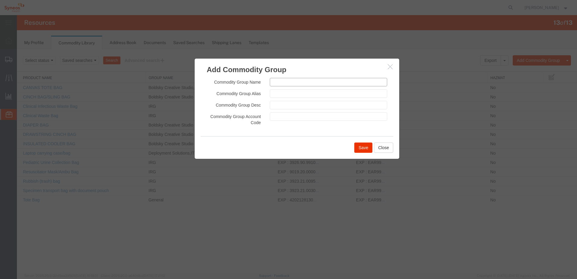
click at [280, 81] on input "text" at bounding box center [328, 82] width 117 height 8
type input "IV Bag cover"
click at [391, 70] on button "button" at bounding box center [391, 67] width 8 height 8
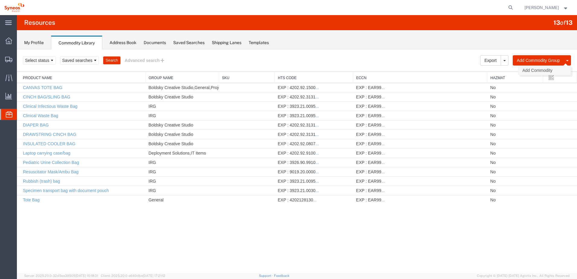
click at [531, 72] on link "Add Commodity" at bounding box center [544, 70] width 52 height 9
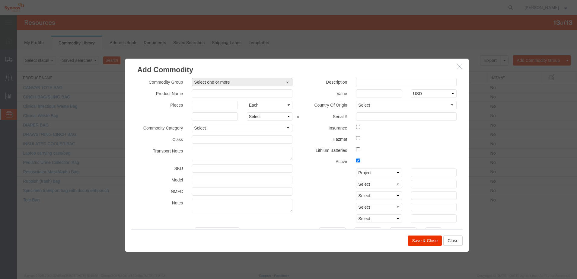
click at [251, 82] on span "Select one or more" at bounding box center [242, 82] width 96 height 6
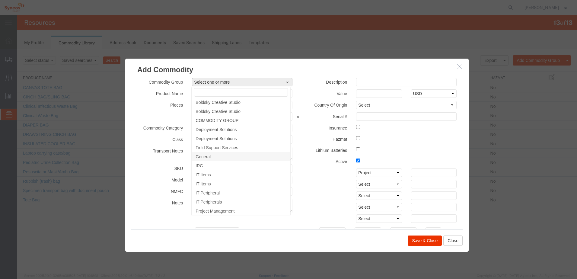
click at [258, 154] on link "General" at bounding box center [240, 156] width 99 height 9
select select "2887"
click at [313, 161] on label "Active" at bounding box center [324, 160] width 55 height 7
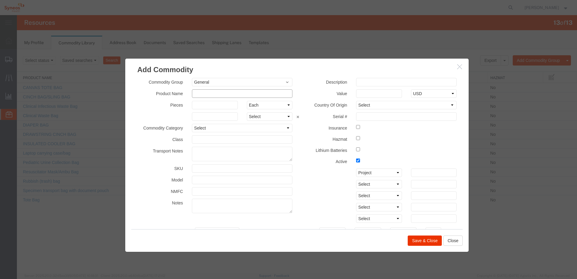
click at [278, 91] on input "text" at bounding box center [242, 93] width 100 height 8
click at [197, 91] on input "IV Bag Cover" at bounding box center [242, 93] width 100 height 8
type input "IV bag Cover"
click at [374, 84] on input "text" at bounding box center [406, 82] width 100 height 8
paste input "IV bag covers are protective sleeves designed to: Shield intravenous (IV)"
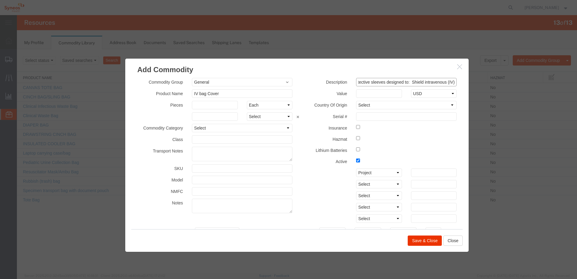
scroll to position [0, 0]
drag, startPoint x: 362, startPoint y: 81, endPoint x: 377, endPoint y: 84, distance: 14.7
click at [320, 73] on div "Add Commodity Commodity Group General Boldsky Creative Studio Boldsky Creative …" at bounding box center [297, 155] width 344 height 194
click at [383, 80] on input "IV bag covers are protective sleeves designed to: Shield intravenous (IV)" at bounding box center [406, 82] width 100 height 8
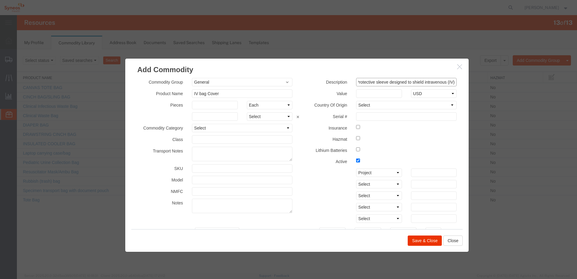
drag, startPoint x: 408, startPoint y: 82, endPoint x: 477, endPoint y: 81, distance: 69.1
click at [477, 81] on div "Add Commodity Commodity Group General Boldsky Creative Studio Boldsky Creative …" at bounding box center [297, 160] width 560 height 223
click at [423, 81] on input "Protective sleeve designed to shield intravenous (IV) bag" at bounding box center [406, 82] width 100 height 8
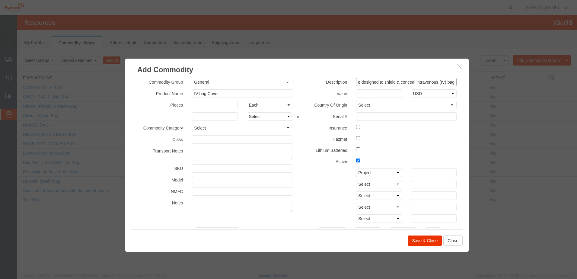
type input "Protective sleeve designed to shield & conceal intravenous (IV) bag"
click at [232, 94] on input "IV bag Cover" at bounding box center [242, 93] width 100 height 8
type input "IV bag Cover - Medipack"
click at [368, 104] on select "Select Afghanistan Åland Islands Albania Algeria American Samoa Andorra Angola …" at bounding box center [406, 105] width 100 height 8
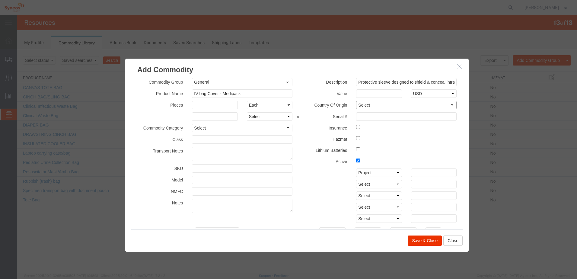
select select "US"
click at [356, 101] on select "Select Afghanistan Åland Islands Albania Algeria American Samoa Andorra Angola …" at bounding box center [406, 105] width 100 height 8
click at [302, 128] on label "Insurance" at bounding box center [324, 127] width 55 height 7
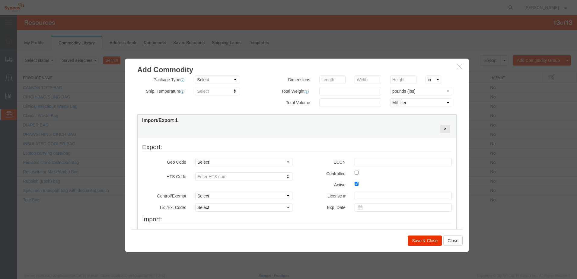
scroll to position [181, 0]
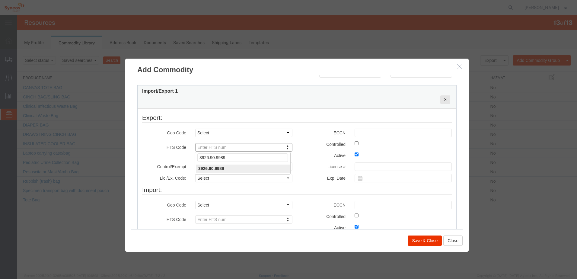
type input "3926.90.9989"
click at [230, 168] on select "Select ATF BIS DEA EPA FDA FTR ITAR OFAC Other (OPA)" at bounding box center [243, 166] width 97 height 8
select select "BIS"
click at [195, 162] on select "Select ATF BIS DEA EPA FDA FTR ITAR OFAC Other (OPA)" at bounding box center [243, 166] width 97 height 8
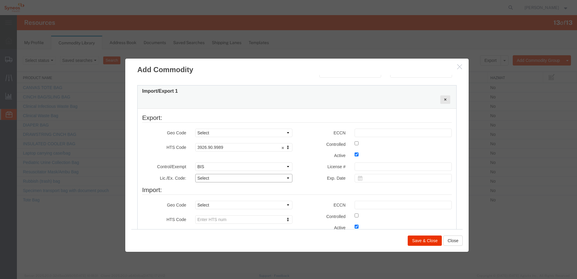
click at [221, 178] on select "Select AGR-Agricultural APP-Computers APR-Additional Permissive Exports AVS-Air…" at bounding box center [243, 178] width 97 height 8
select select "NONE"
click at [195, 174] on select "Select AGR-Agricultural APP-Computers APR-Additional Permissive Exports AVS-Air…" at bounding box center [243, 178] width 97 height 8
click at [370, 130] on input "text" at bounding box center [402, 132] width 97 height 8
type input "EAR99"
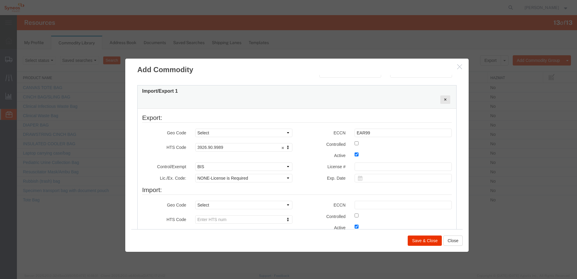
click at [319, 153] on label "Active" at bounding box center [323, 154] width 53 height 7
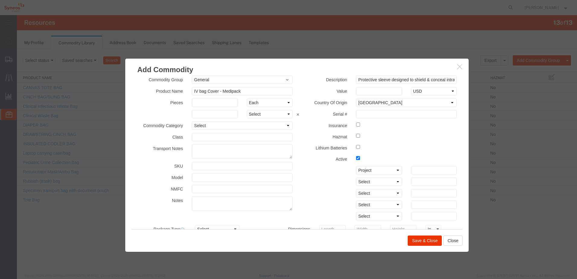
scroll to position [0, 0]
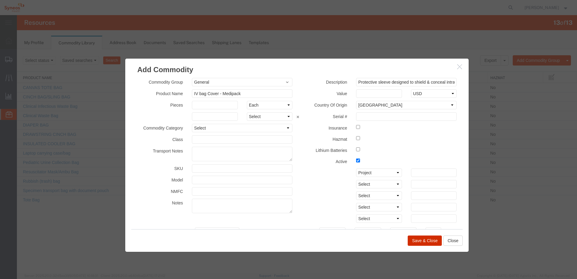
click at [422, 242] on button "Save & Close" at bounding box center [424, 240] width 34 height 10
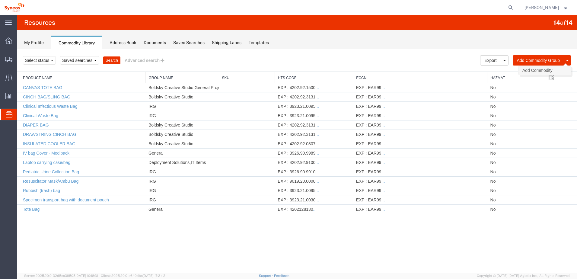
click at [522, 71] on link "Add Commodity" at bounding box center [544, 70] width 52 height 9
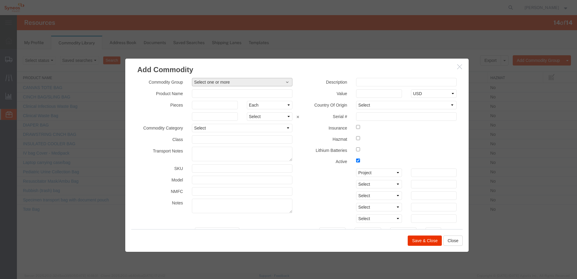
click at [223, 82] on span "Select one or more" at bounding box center [242, 82] width 96 height 6
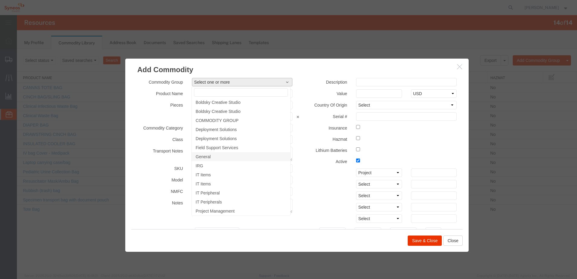
click at [212, 155] on link "General" at bounding box center [240, 156] width 99 height 9
select select "2887"
paste input "bubble wrap"
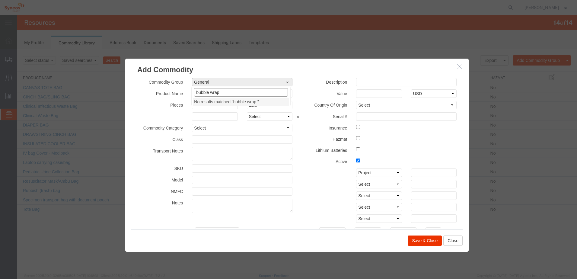
drag, startPoint x: 197, startPoint y: 93, endPoint x: 202, endPoint y: 86, distance: 8.6
click at [197, 93] on input "bubble wrap" at bounding box center [241, 92] width 94 height 8
type input "Bubble wrap used for paclaging"
click at [363, 106] on select "Select Afghanistan Åland Islands Albania Algeria American Samoa Andorra Angola …" at bounding box center [406, 105] width 100 height 8
select select "CN"
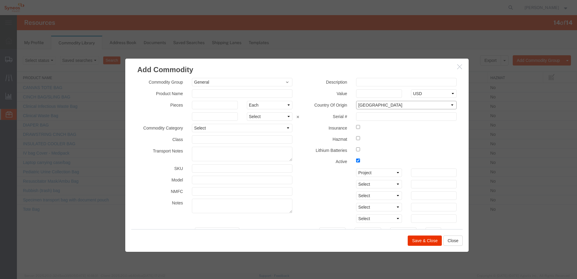
click at [356, 101] on select "Select Afghanistan Åland Islands Albania Algeria American Samoa Andorra Angola …" at bounding box center [406, 105] width 100 height 8
click at [219, 93] on input "text" at bounding box center [242, 93] width 100 height 8
type input "Bubble Wrap"
click at [310, 88] on div "Description Value Select USD JPY GBP CAD EUR Country Of Origin Select Afghanist…" at bounding box center [379, 152] width 164 height 148
click at [361, 80] on input "text" at bounding box center [406, 82] width 100 height 8
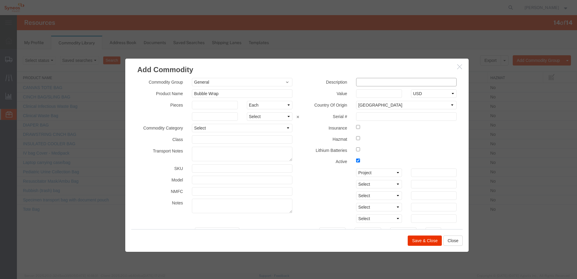
click at [391, 85] on input "text" at bounding box center [406, 82] width 100 height 8
paste input "shipping, storage, and handling"
click at [379, 82] on input "Bubble wrap for shipping, storage and handling" at bounding box center [406, 82] width 100 height 8
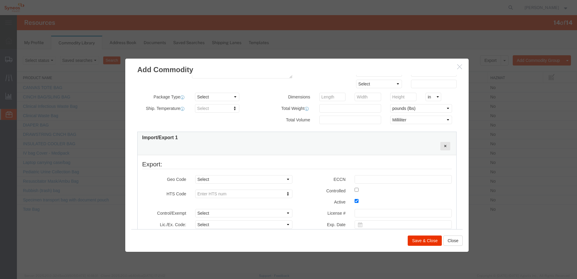
scroll to position [181, 0]
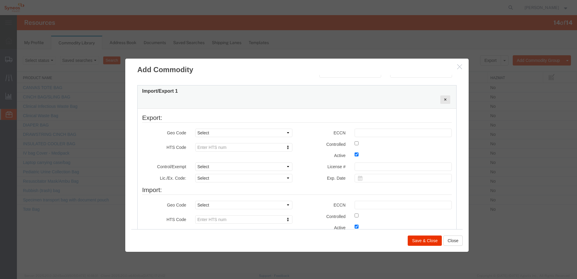
type input "Bubble wrap used for shipping, storage and handling items"
click at [206, 132] on select "Select COUNTRY REGION" at bounding box center [243, 132] width 97 height 8
click at [213, 121] on legend "Export:" at bounding box center [296, 117] width 309 height 9
type input "3923.90.0080"
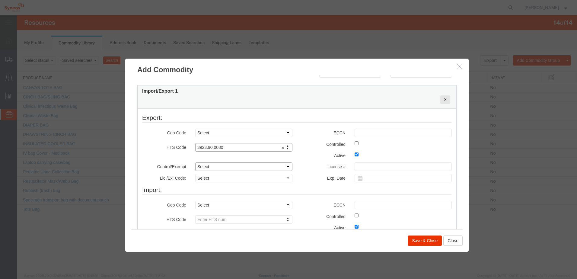
click at [240, 165] on select "Select ATF BIS DEA EPA FDA FTR ITAR OFAC Other (OPA)" at bounding box center [243, 166] width 97 height 8
select select "BIS"
click at [195, 162] on select "Select ATF BIS DEA EPA FDA FTR ITAR OFAC Other (OPA)" at bounding box center [243, 166] width 97 height 8
click at [211, 178] on select "Select AGR-Agricultural APP-Computers APR-Additional Permissive Exports AVS-Air…" at bounding box center [243, 178] width 97 height 8
select select "NLR"
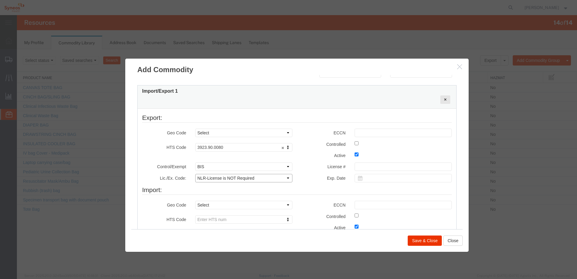
click at [195, 174] on select "Select AGR-Agricultural APP-Computers APR-Additional Permissive Exports AVS-Air…" at bounding box center [243, 178] width 97 height 8
click at [360, 131] on input "text" at bounding box center [402, 132] width 97 height 8
type input "EAR99"
click at [334, 170] on div "Control/Exempt Select ATF BIS DEA EPA FDA FTR ITAR OFAC Other (OPA) Select ATF …" at bounding box center [297, 173] width 318 height 23
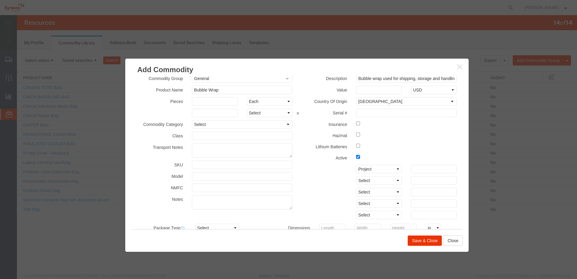
scroll to position [0, 0]
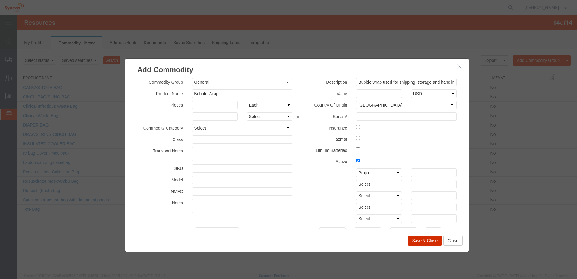
click at [419, 238] on button "Save & Close" at bounding box center [424, 240] width 34 height 10
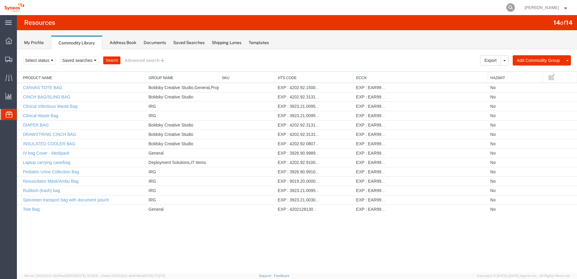
click at [514, 8] on icon at bounding box center [510, 7] width 8 height 8
